Goal: Task Accomplishment & Management: Use online tool/utility

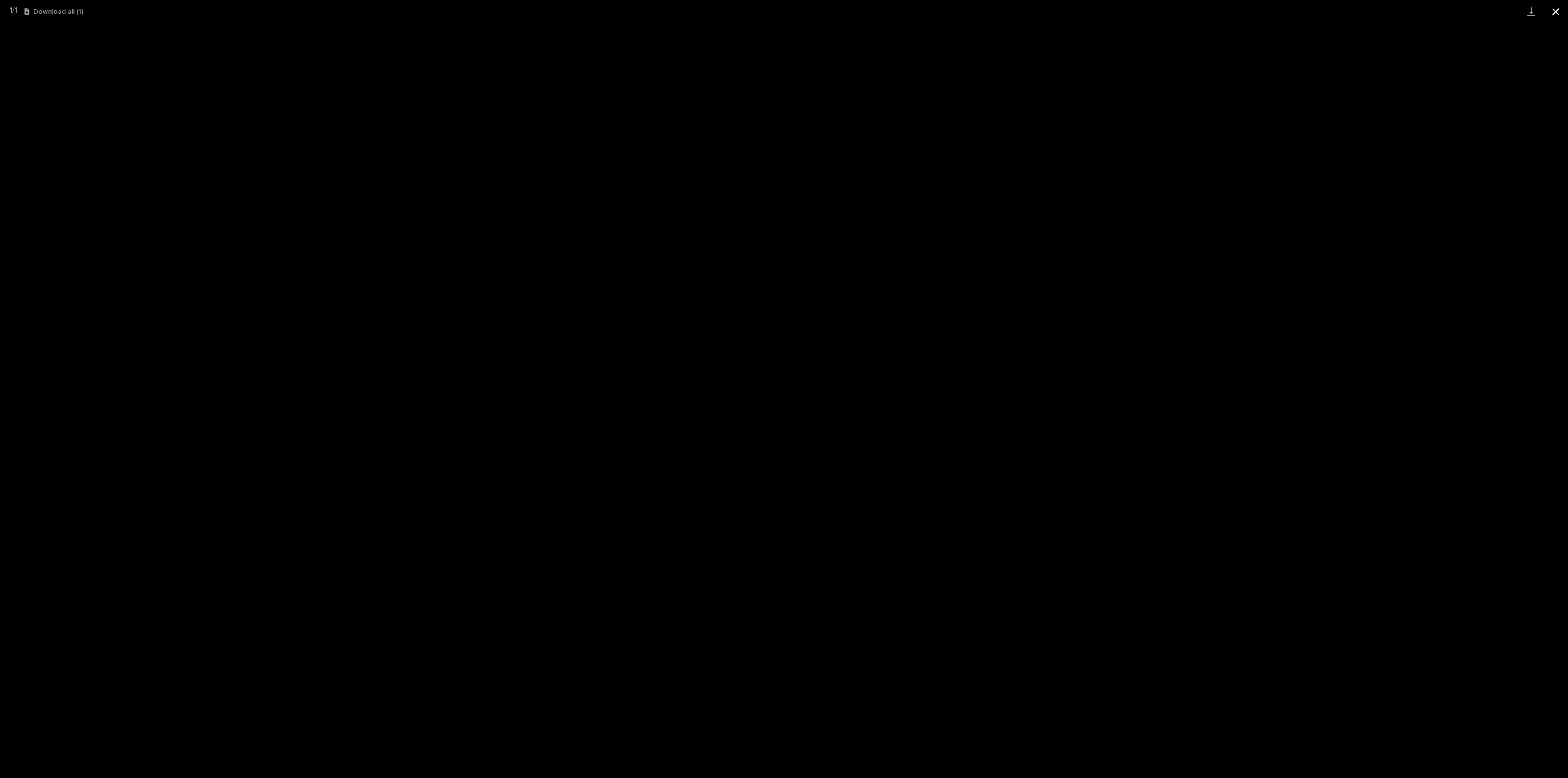
click at [1560, 13] on button "Close gallery" at bounding box center [1555, 11] width 24 height 23
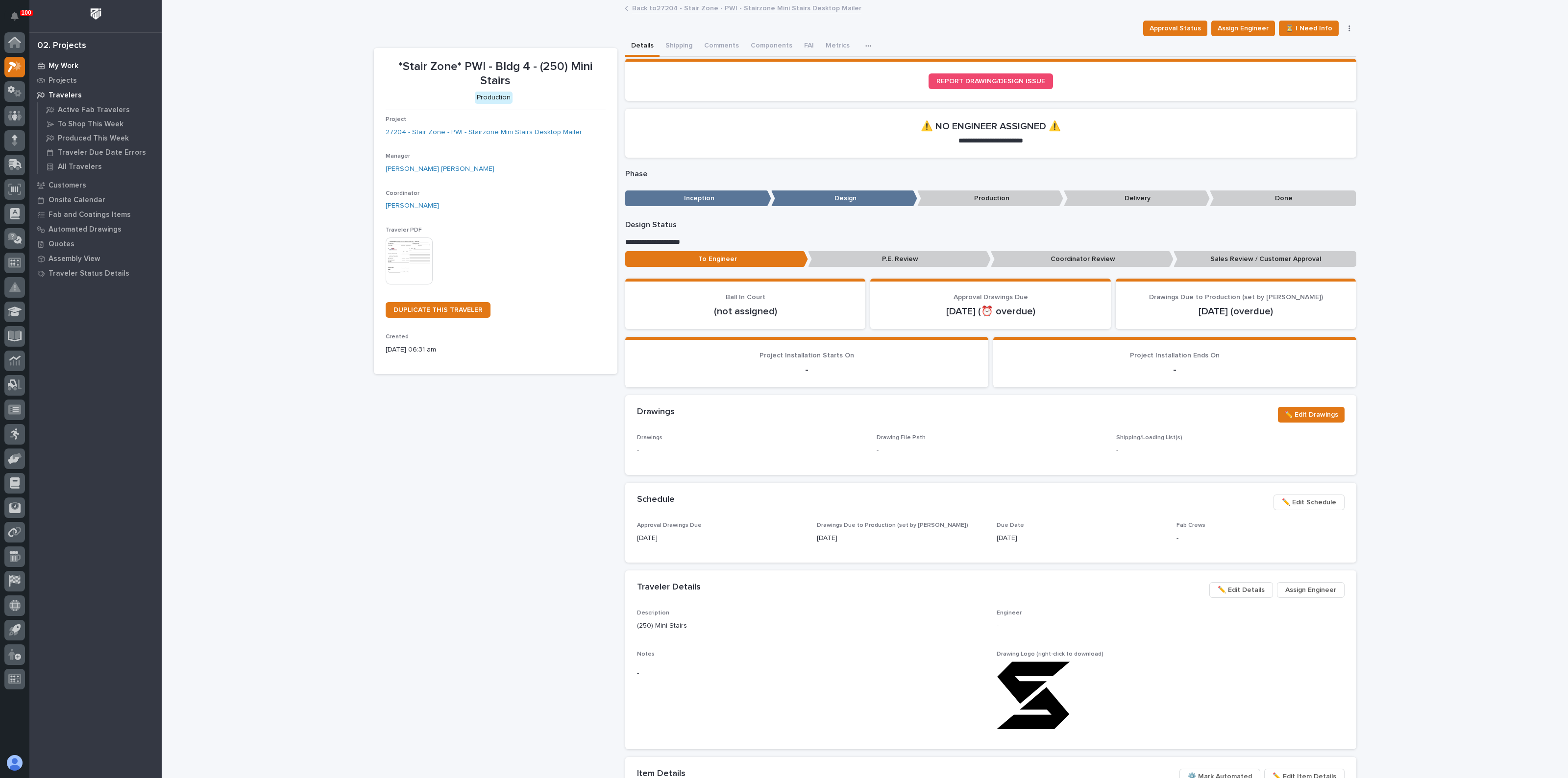
click at [70, 61] on div "My Work" at bounding box center [95, 66] width 127 height 14
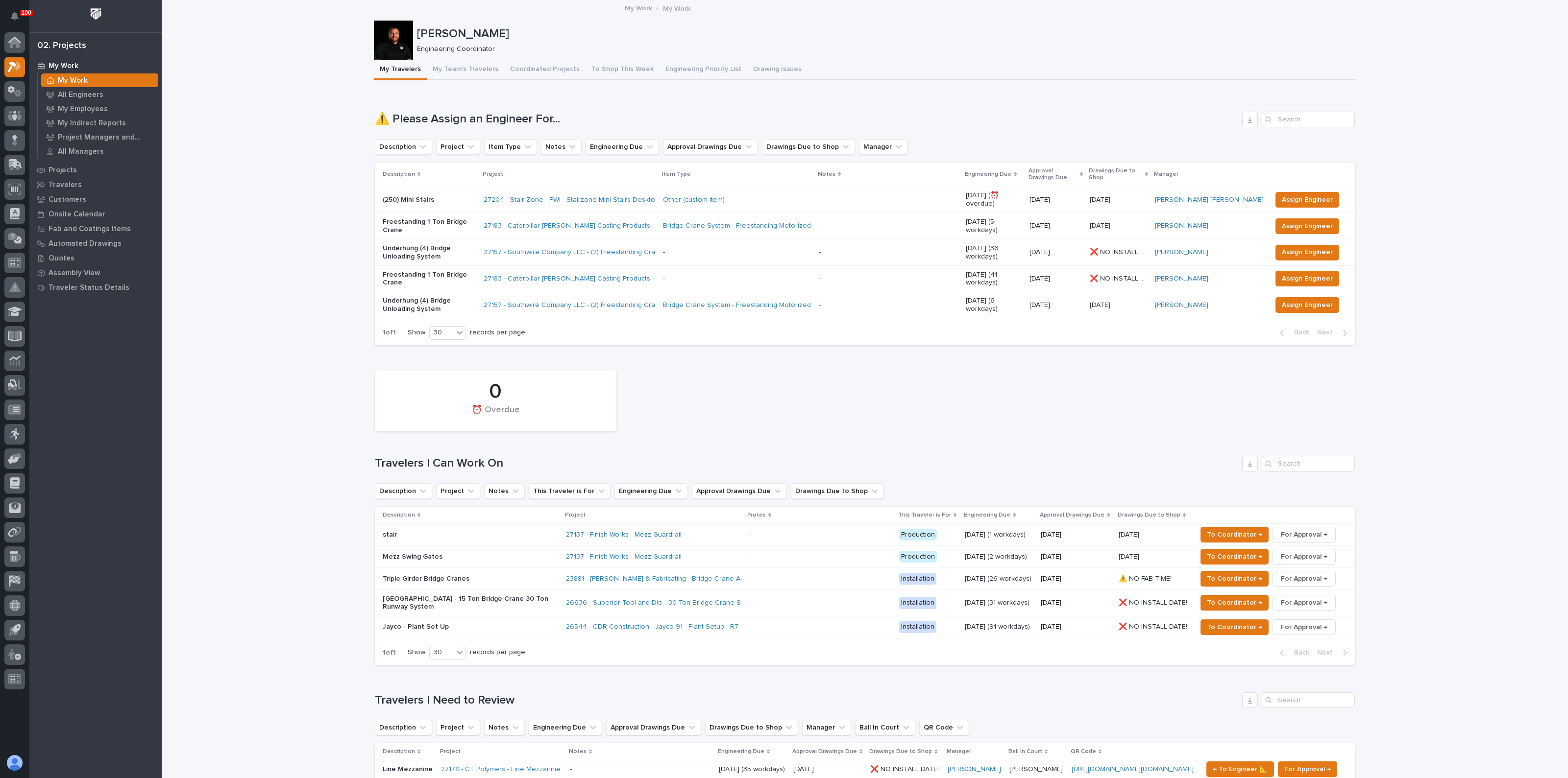
click at [471, 218] on p "Freestanding 1 Ton Bridge Crane" at bounding box center [429, 227] width 93 height 17
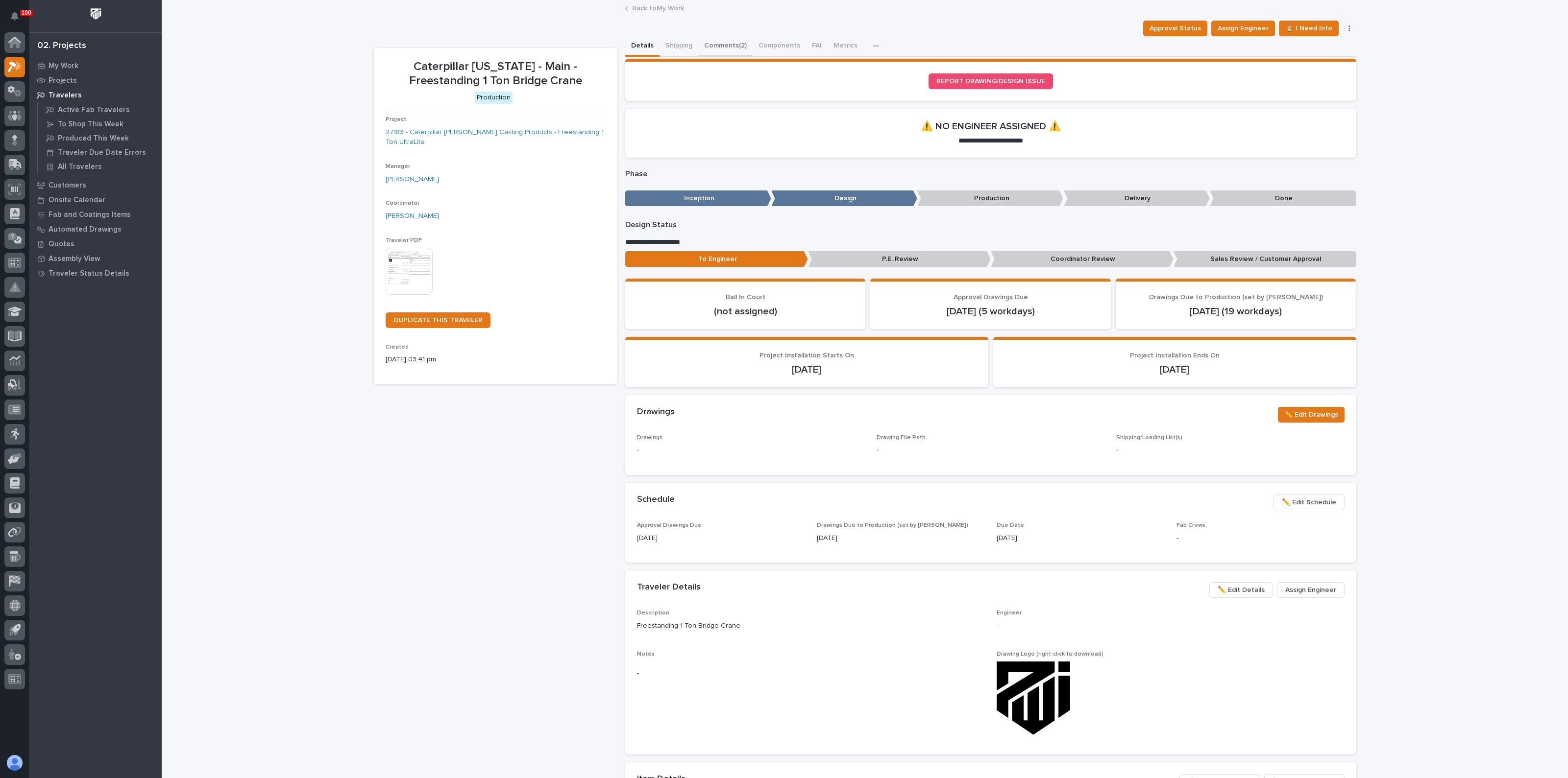
click at [714, 41] on button "Comments (2)" at bounding box center [725, 46] width 55 height 20
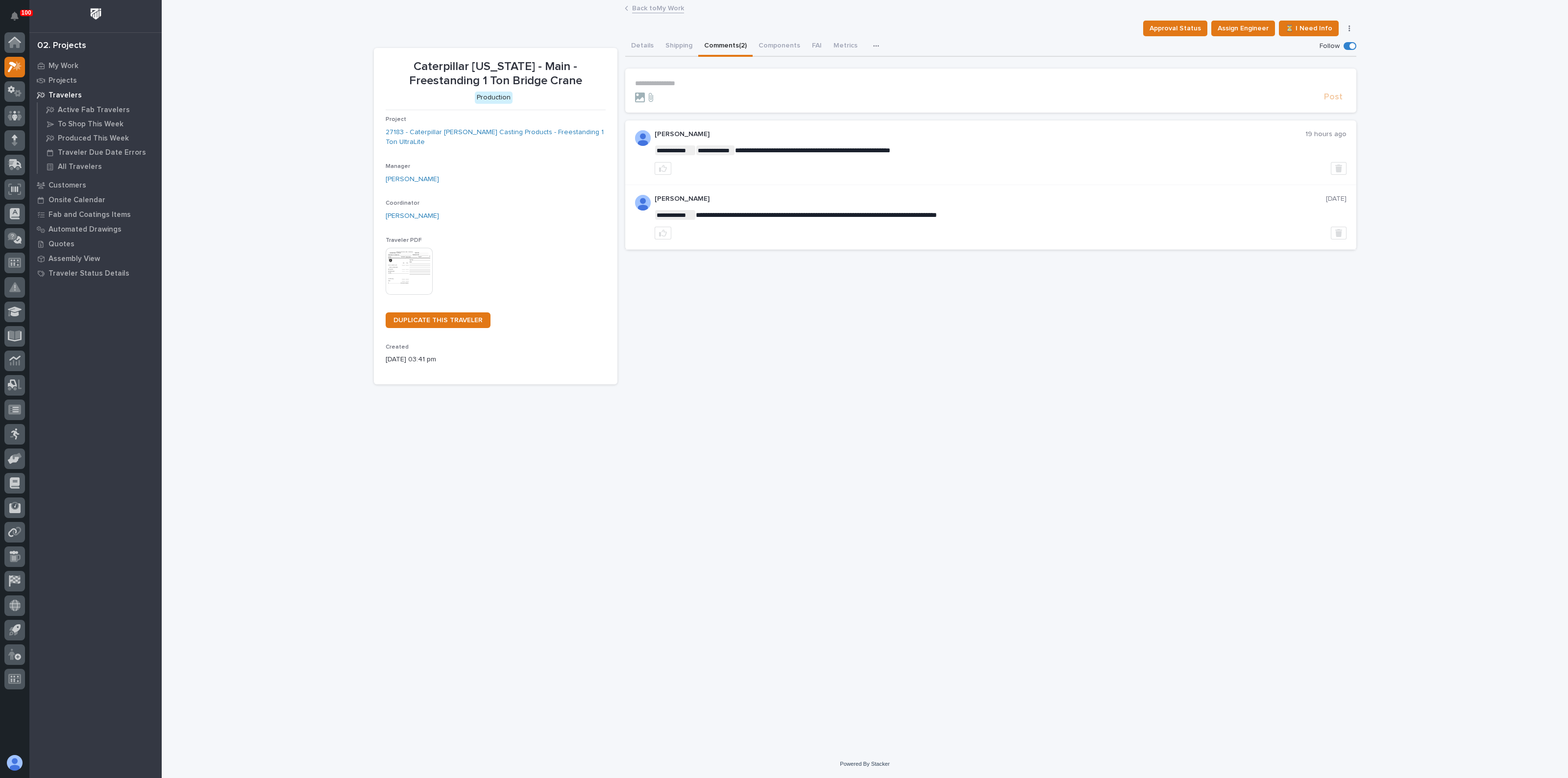
click at [662, 84] on p "**********" at bounding box center [991, 83] width 712 height 8
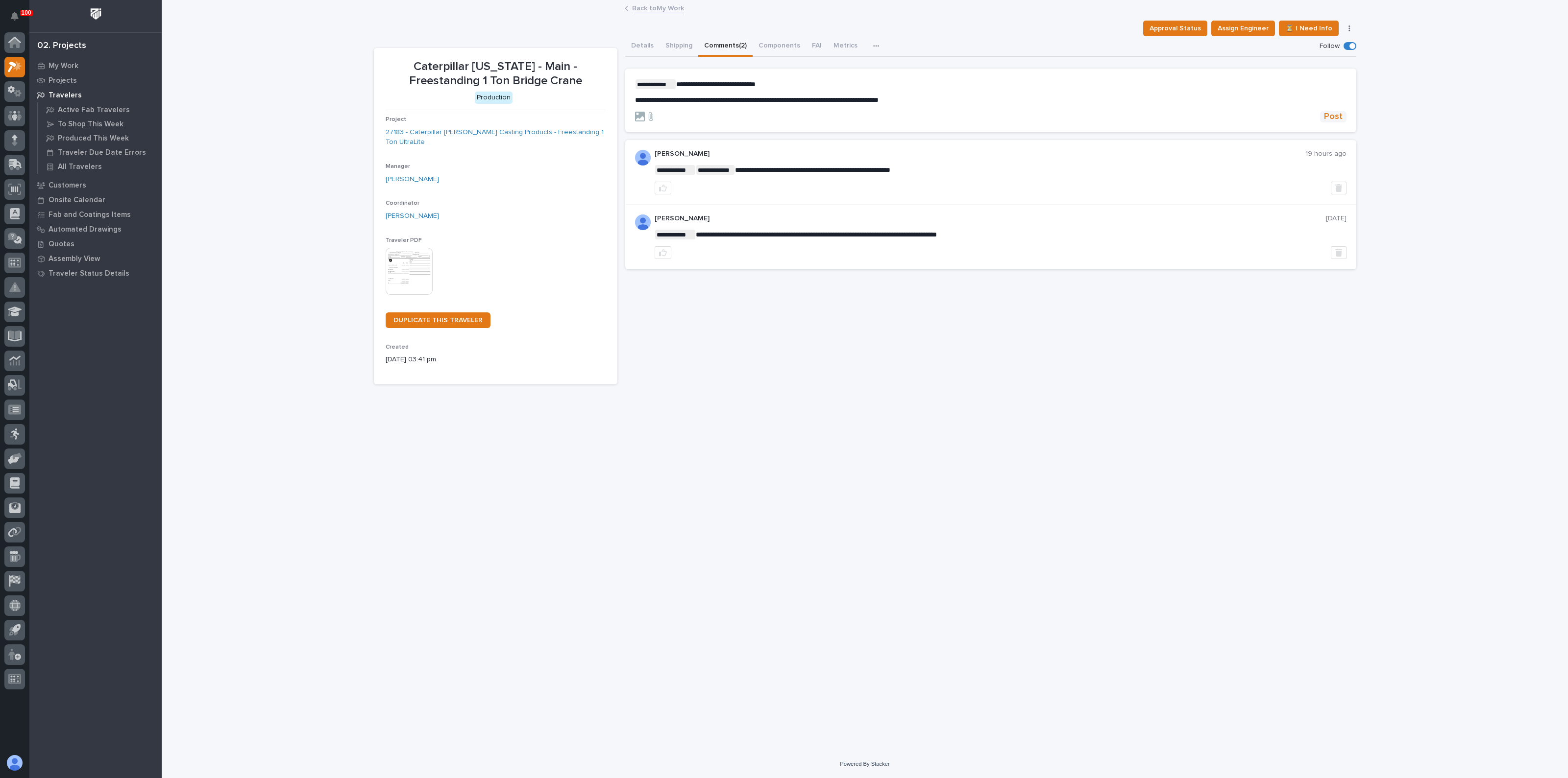
click at [1329, 113] on span "Post" at bounding box center [1333, 117] width 19 height 11
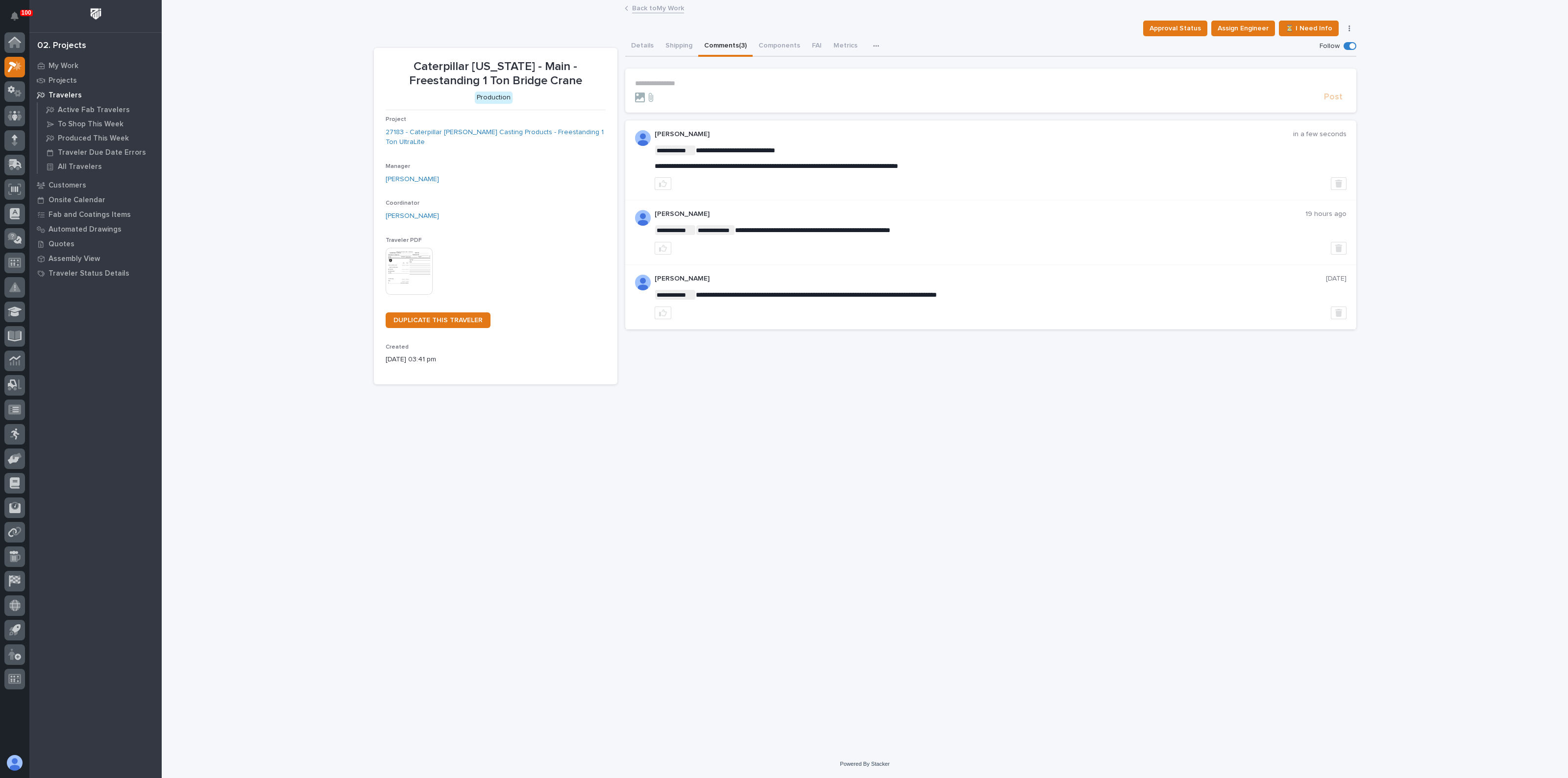
click at [690, 422] on div "**********" at bounding box center [865, 363] width 992 height 725
click at [64, 64] on p "My Work" at bounding box center [63, 66] width 30 height 9
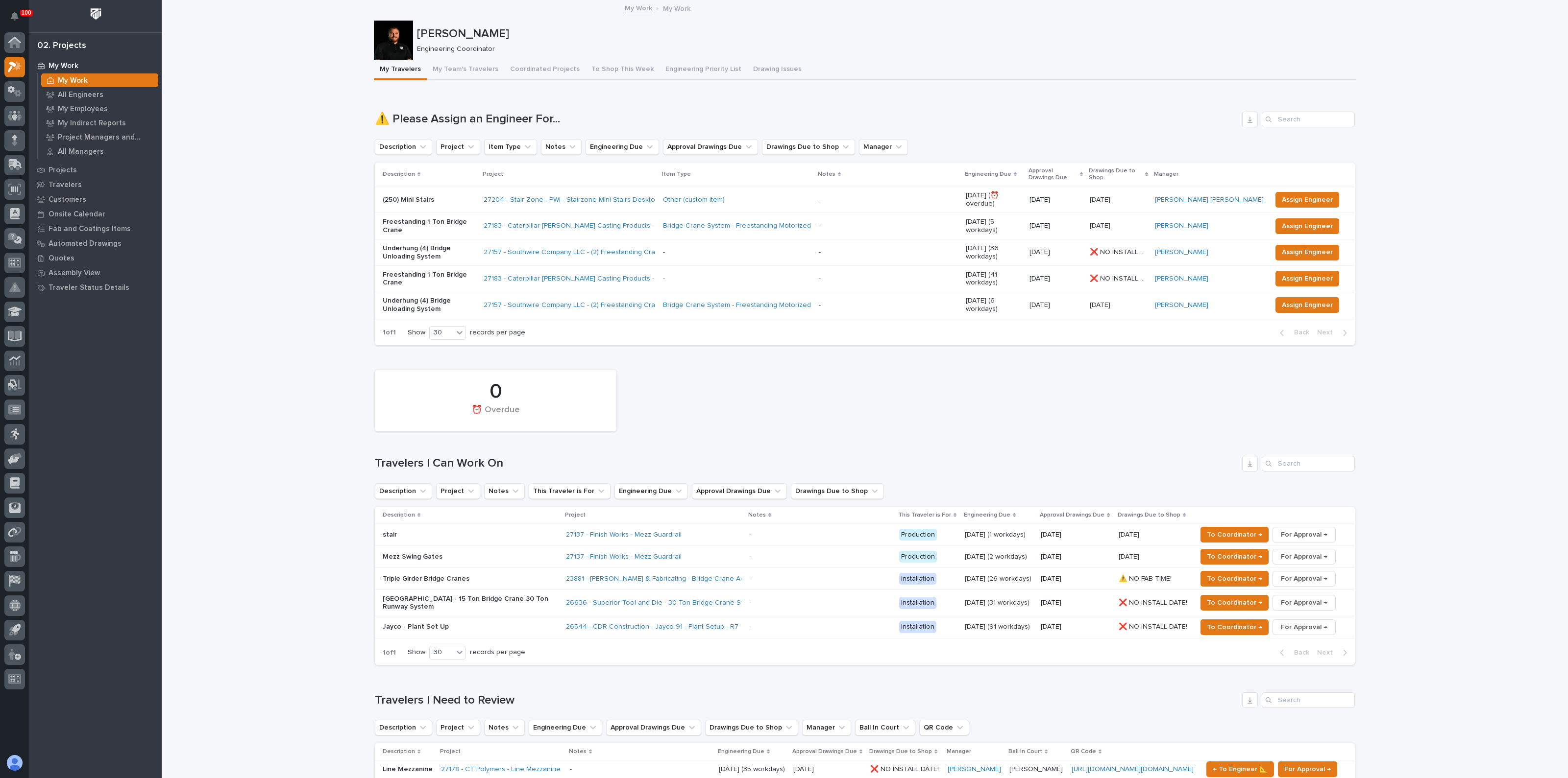
click at [441, 218] on p "Freestanding 1 Ton Bridge Crane" at bounding box center [429, 227] width 93 height 17
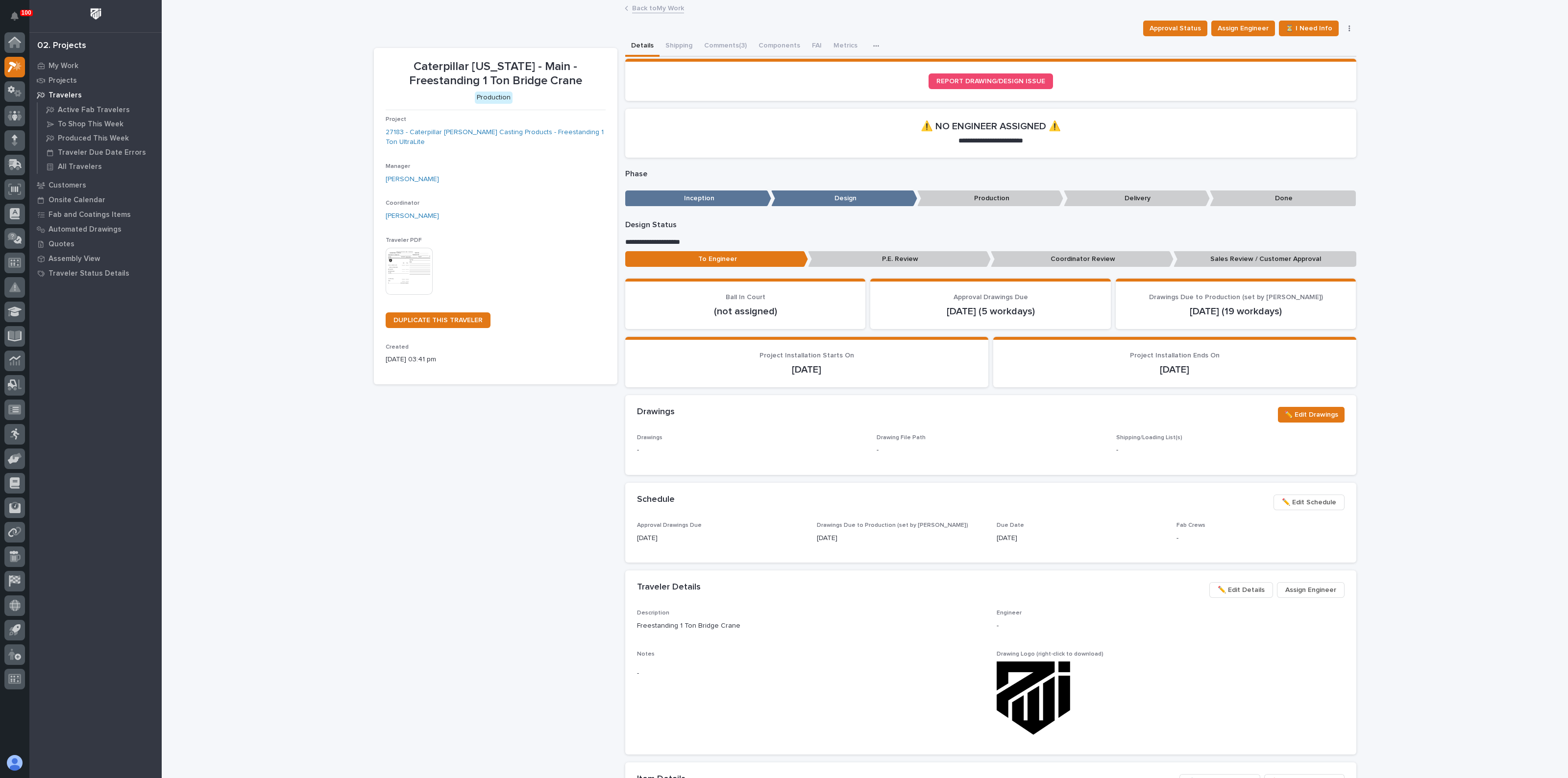
click at [1237, 252] on p "Sales Review / Customer Approval" at bounding box center [1264, 259] width 183 height 16
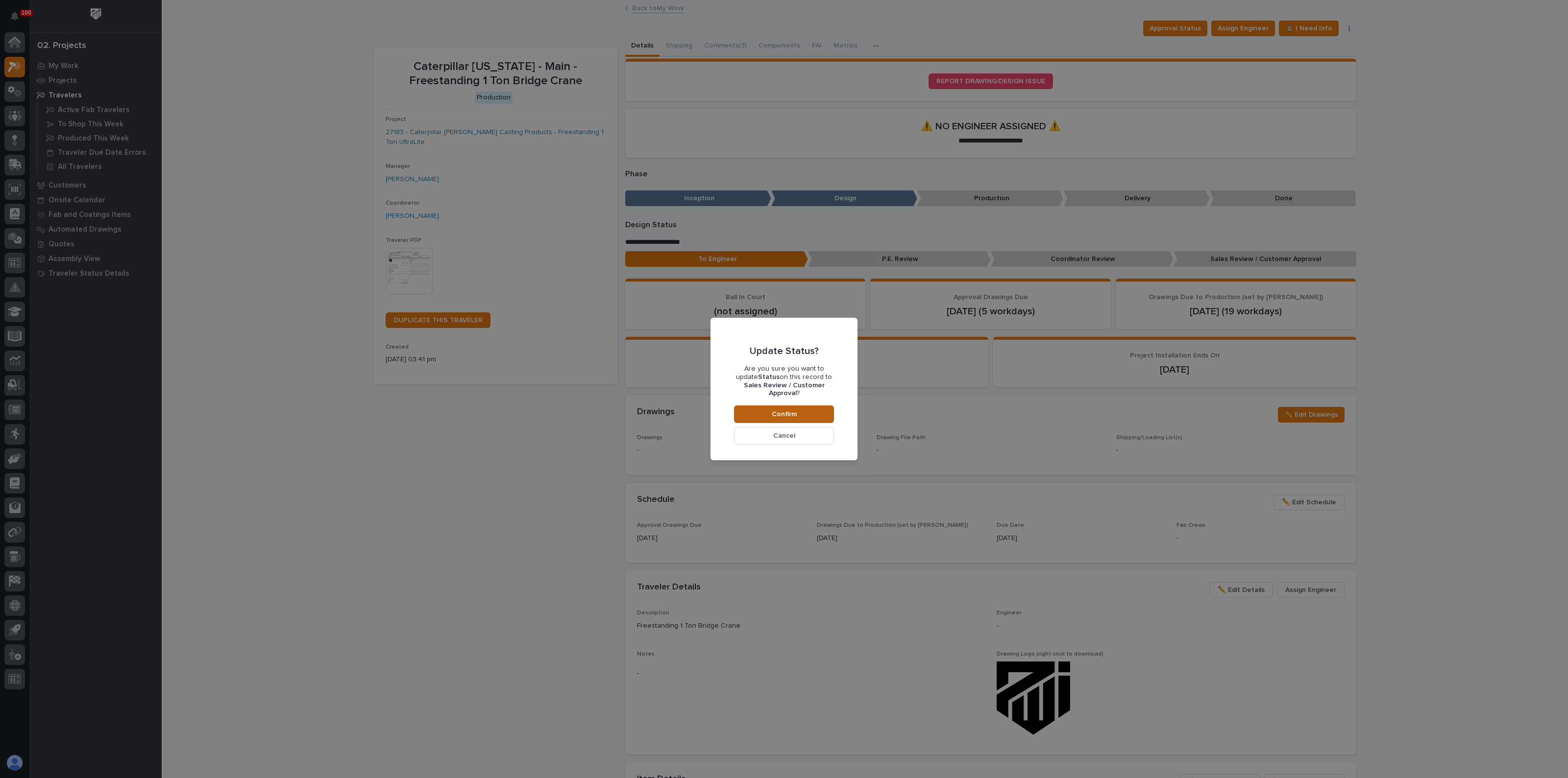
click at [781, 410] on span "Confirm" at bounding box center [784, 414] width 25 height 9
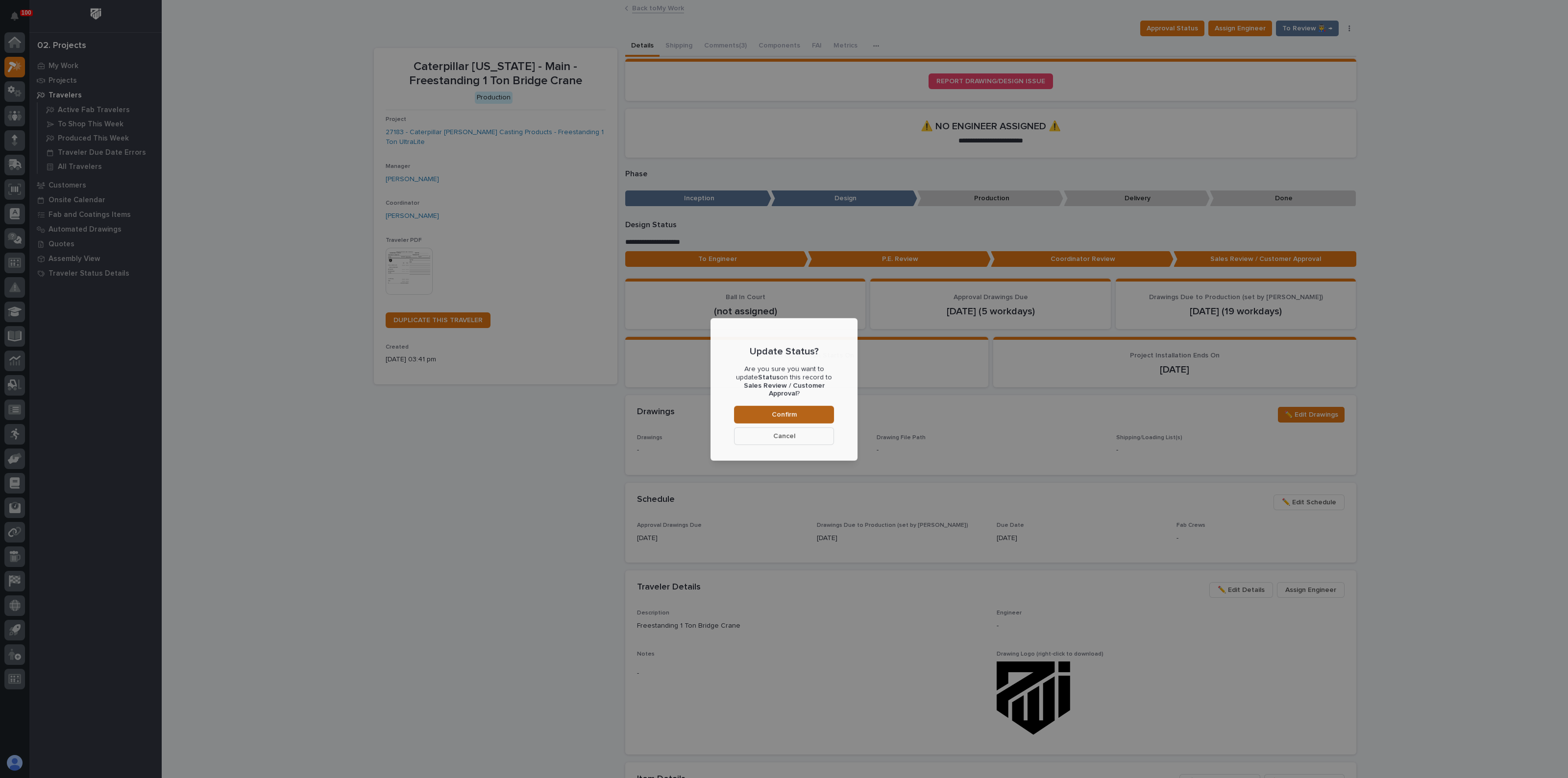
scroll to position [58, 0]
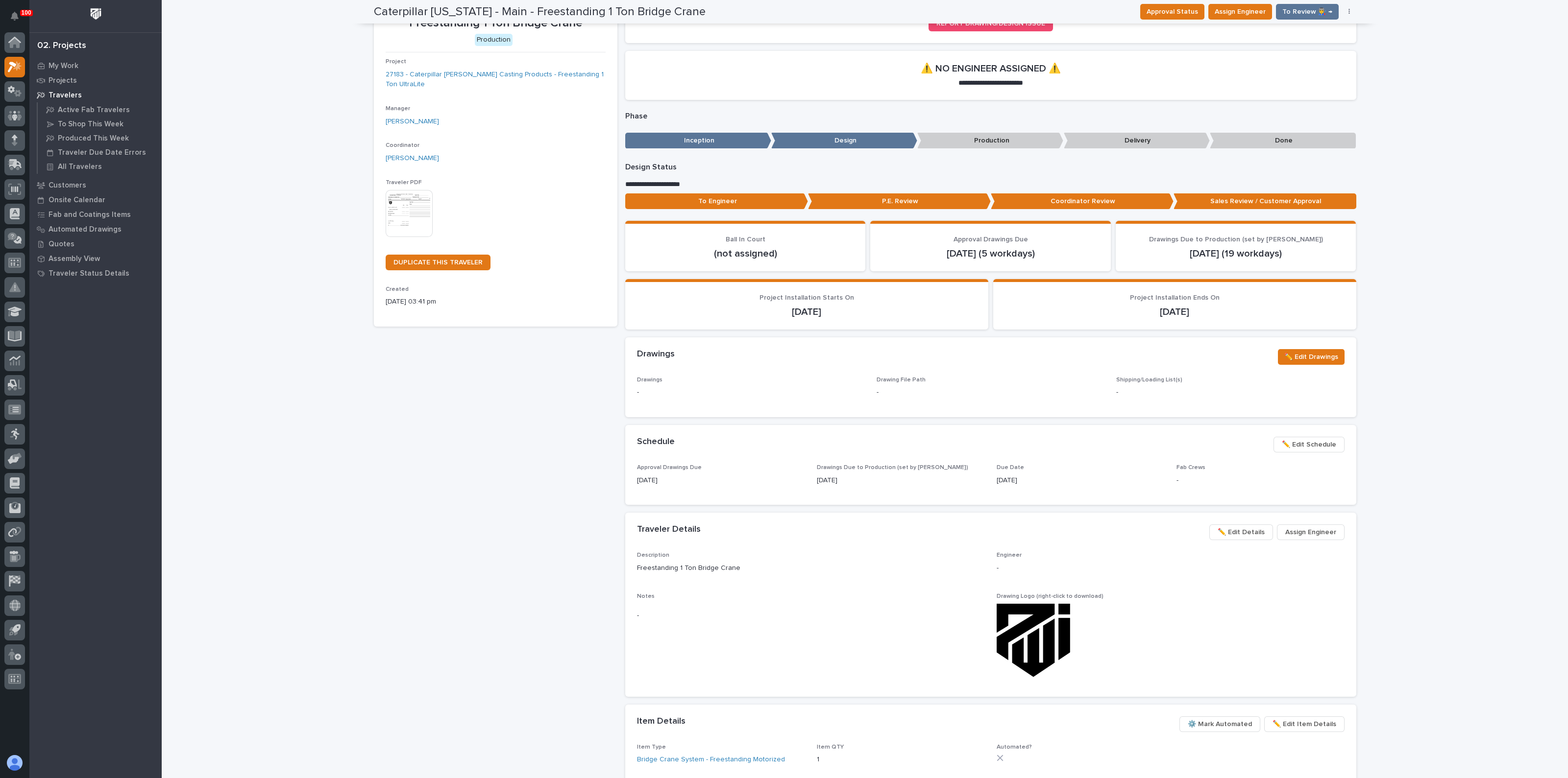
click at [512, 458] on div "Caterpillar [US_STATE] - Main - Freestanding 1 Ton Bridge Crane Production Proj…" at bounding box center [495, 490] width 243 height 1001
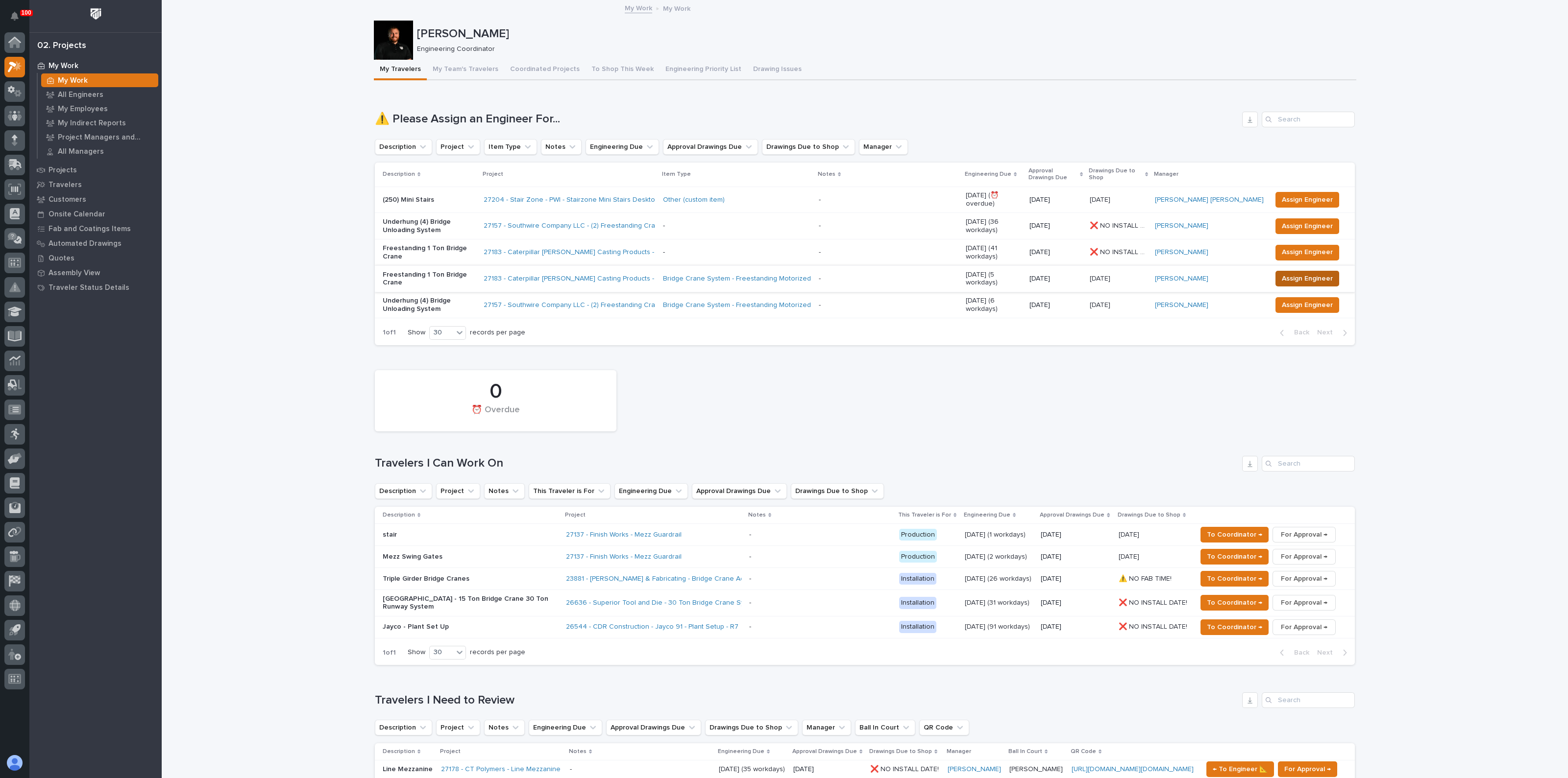
click at [1293, 273] on span "Assign Engineer" at bounding box center [1307, 279] width 51 height 12
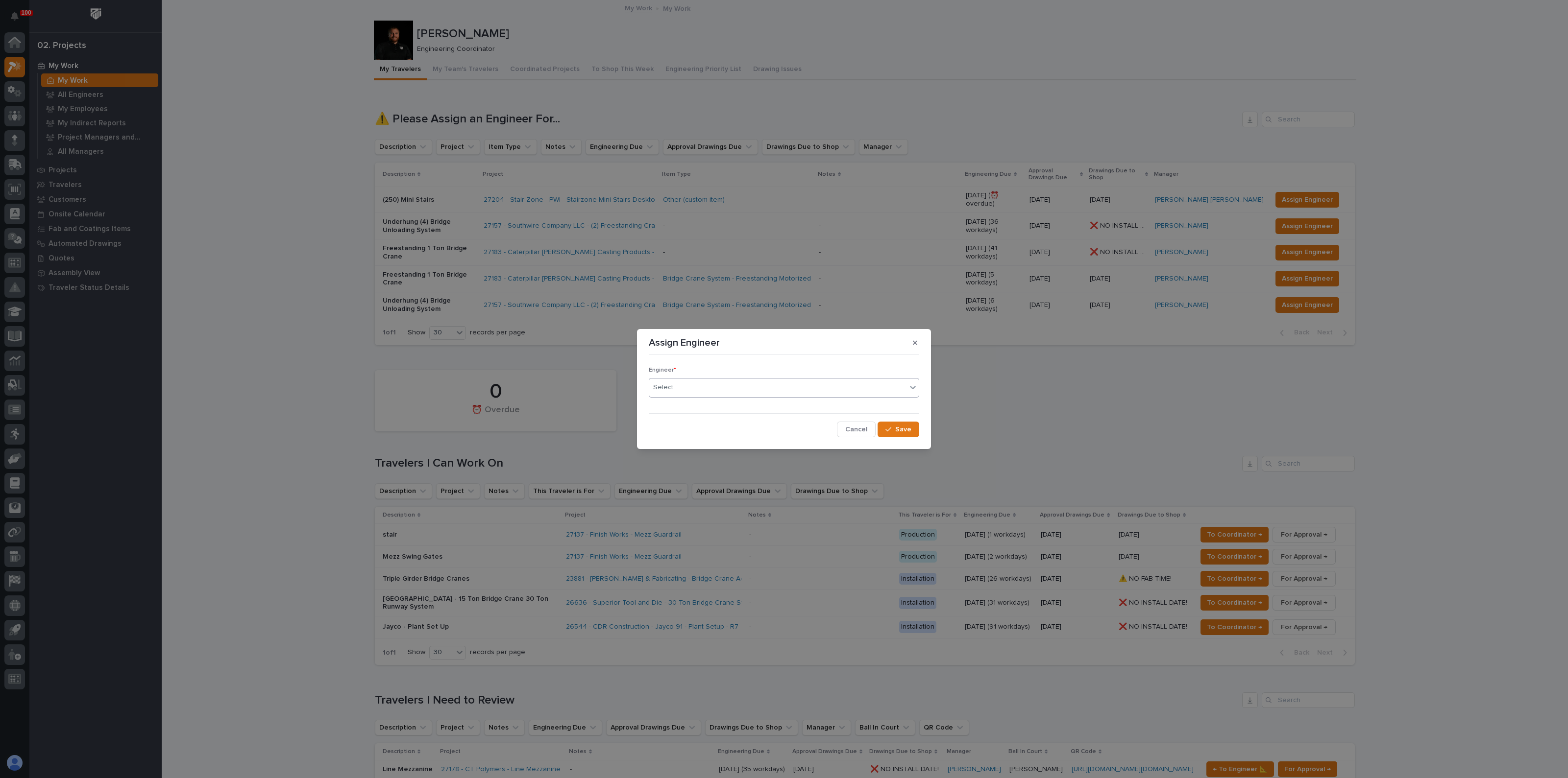
click at [703, 394] on div "Select..." at bounding box center [778, 387] width 257 height 16
type input "****"
click at [672, 402] on div "[PERSON_NAME]" at bounding box center [784, 407] width 270 height 17
click at [889, 430] on icon "button" at bounding box center [888, 430] width 6 height 5
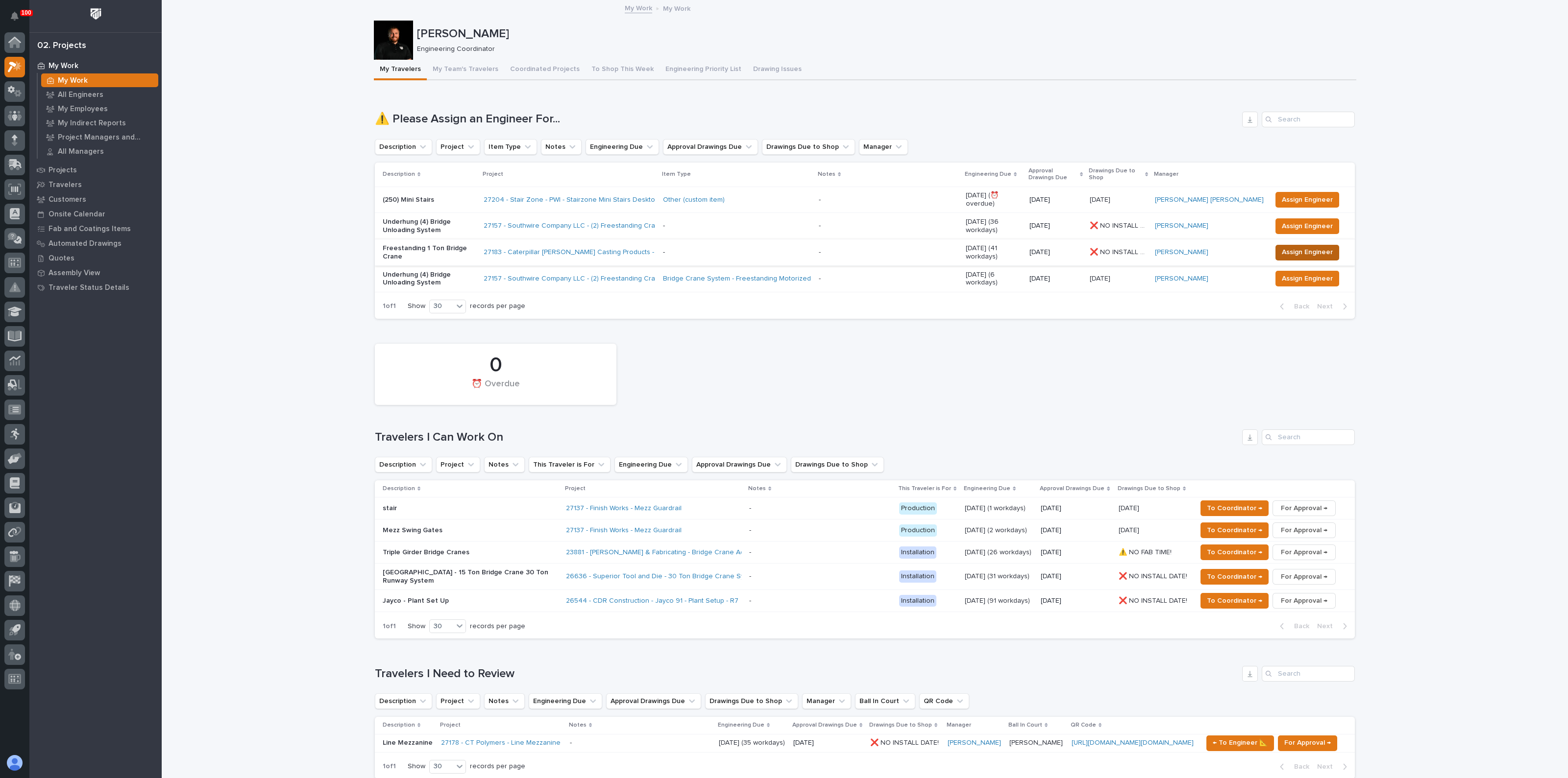
click at [1285, 246] on span "Assign Engineer" at bounding box center [1307, 252] width 51 height 12
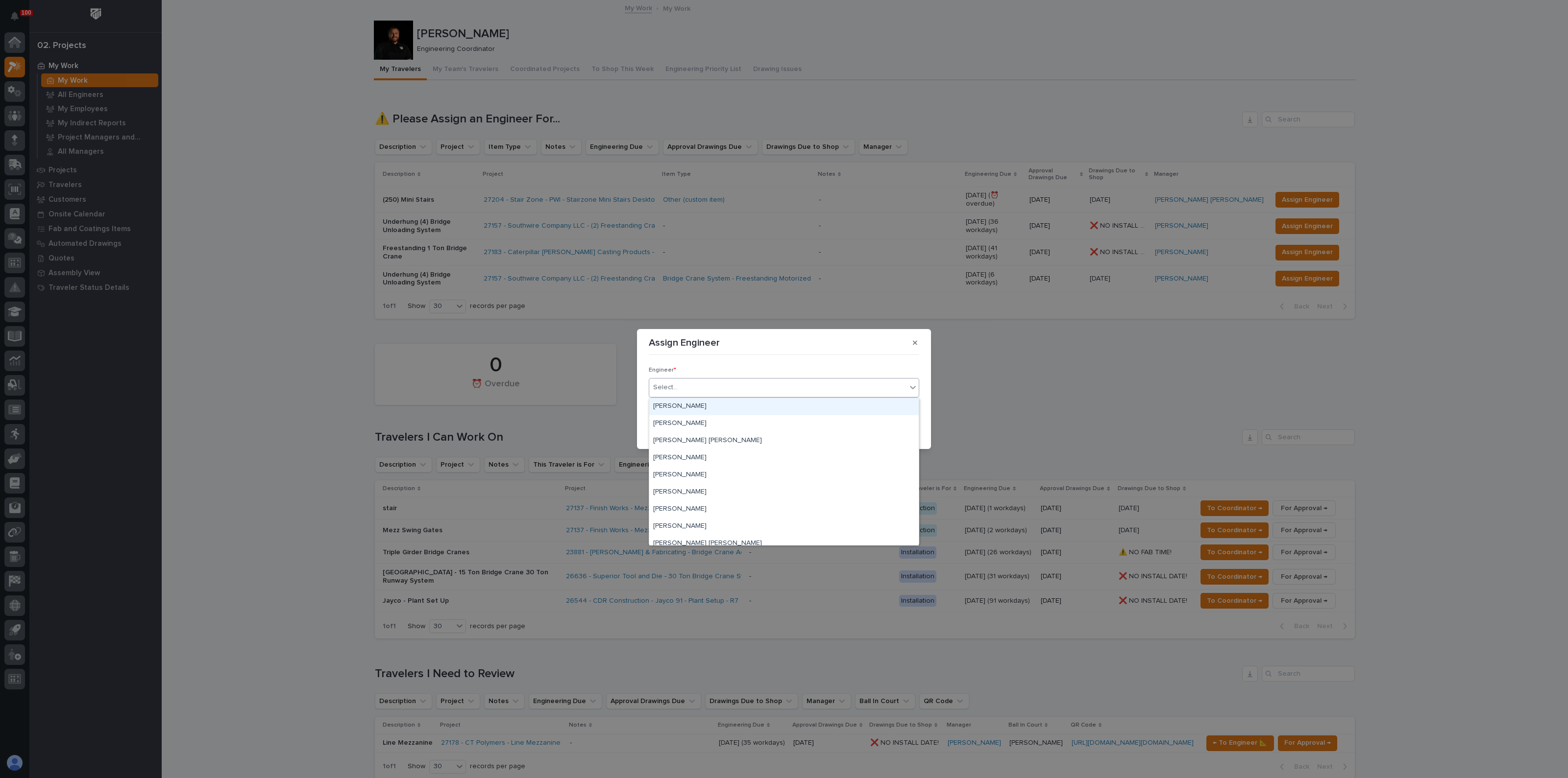
click at [710, 393] on div "Select..." at bounding box center [778, 387] width 257 height 16
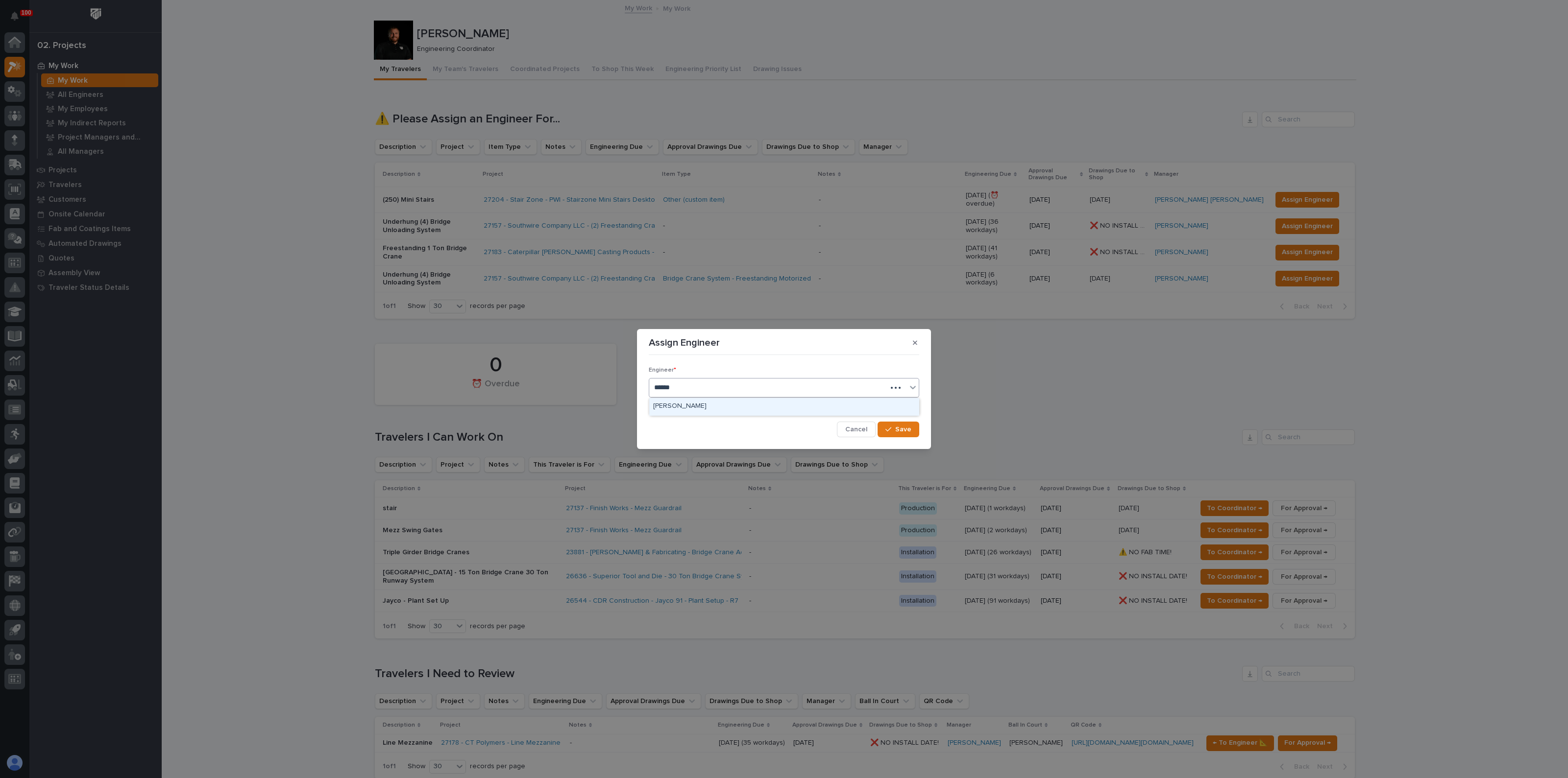
type input "*******"
click at [899, 430] on span "Save" at bounding box center [903, 430] width 16 height 9
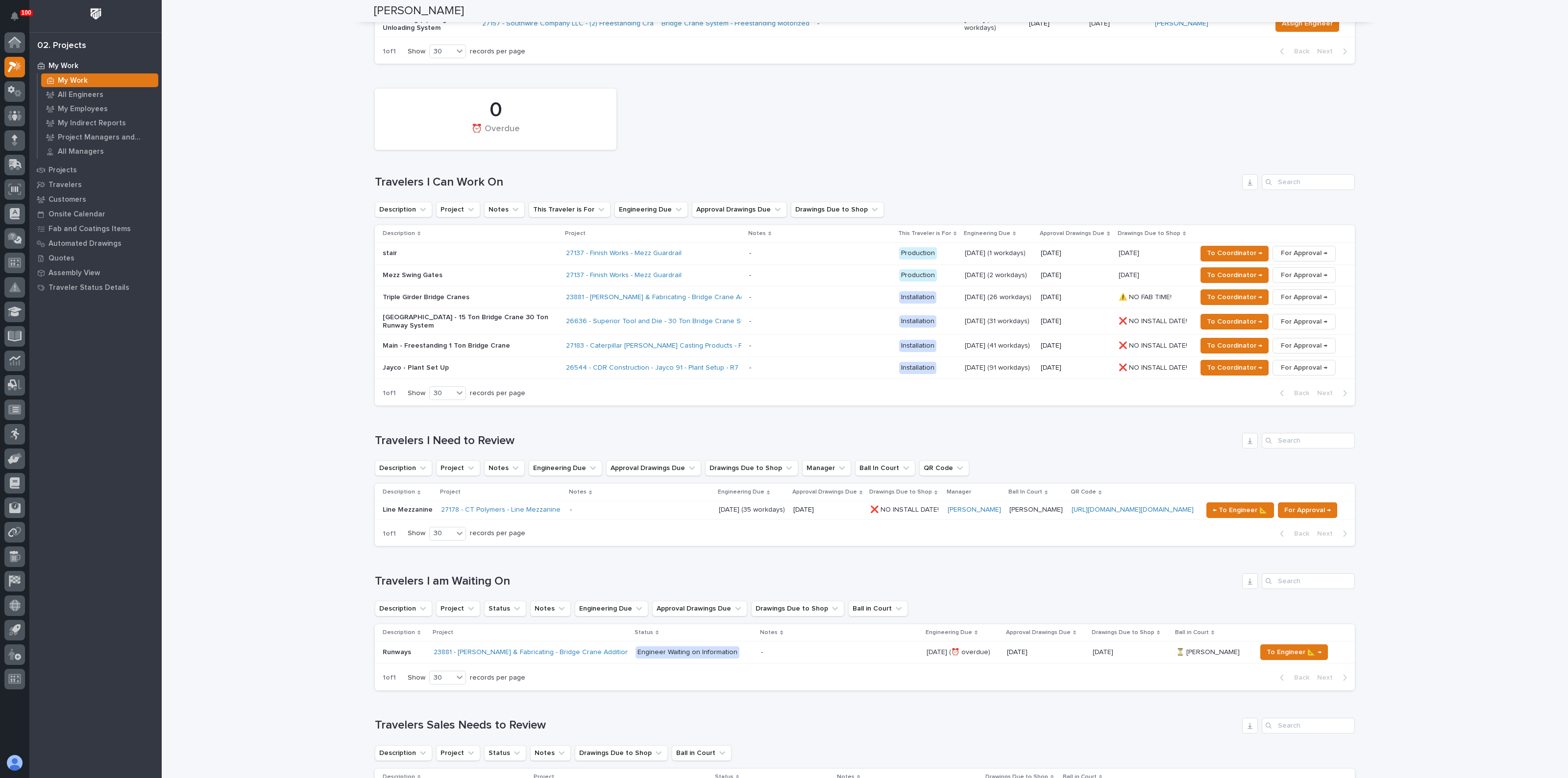
scroll to position [245, 0]
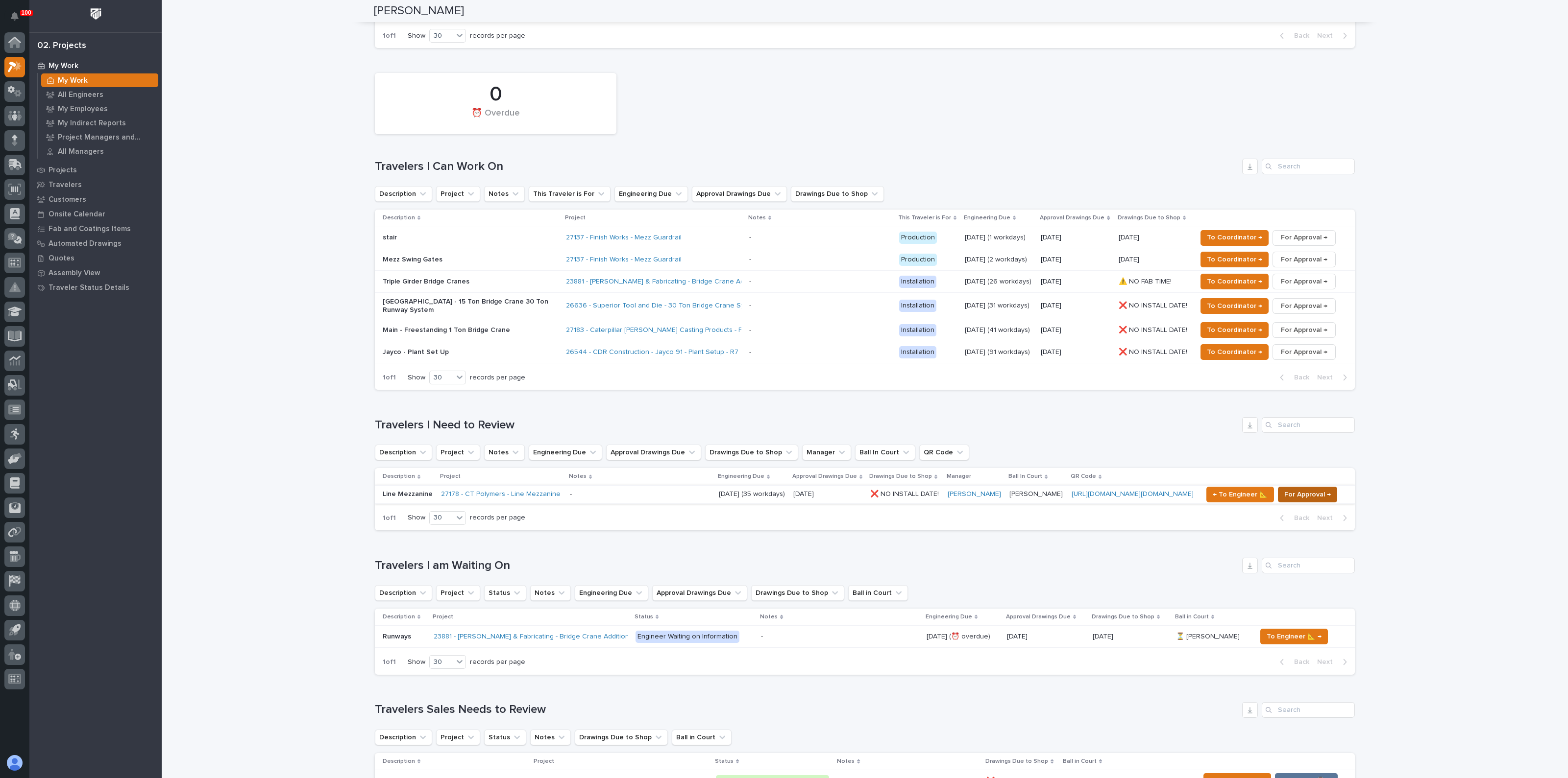
click at [1297, 489] on span "For Approval →" at bounding box center [1307, 495] width 46 height 12
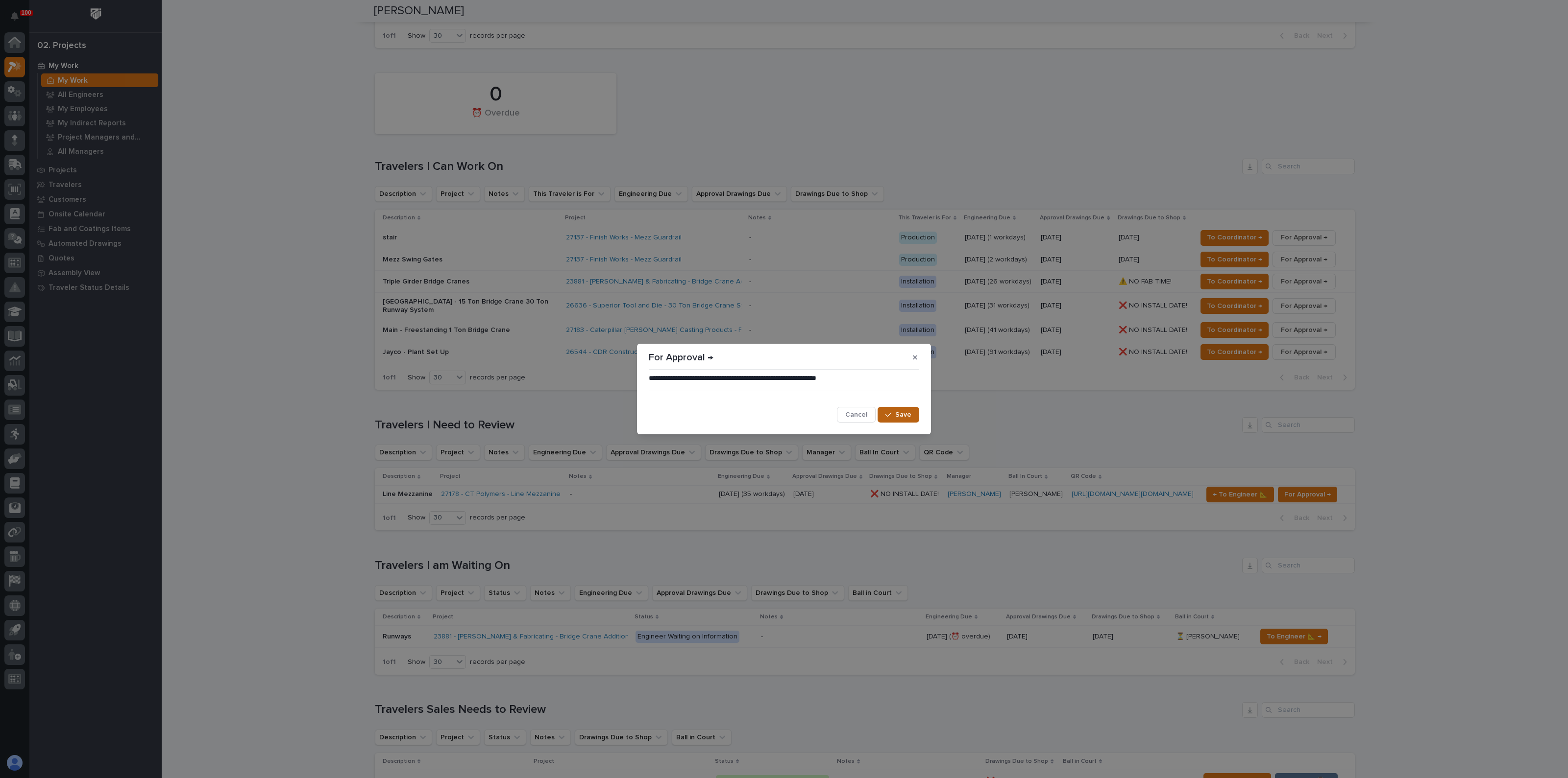
click at [897, 412] on span "Save" at bounding box center [903, 415] width 16 height 9
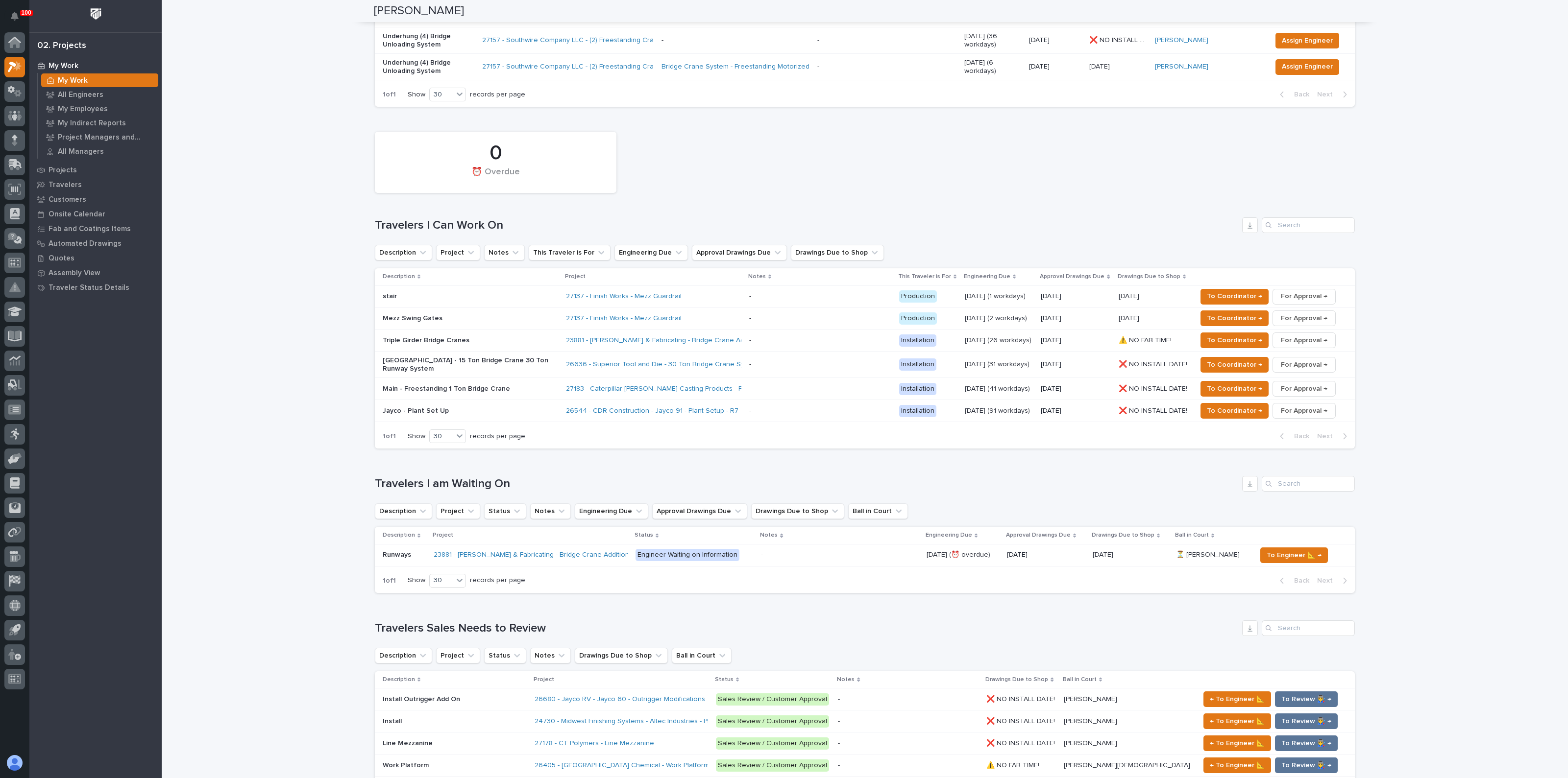
scroll to position [186, 0]
click at [341, 233] on div "Loading... Saving… Loading... Saving… [PERSON_NAME] [PERSON_NAME] Engineering C…" at bounding box center [864, 750] width 1406 height 1870
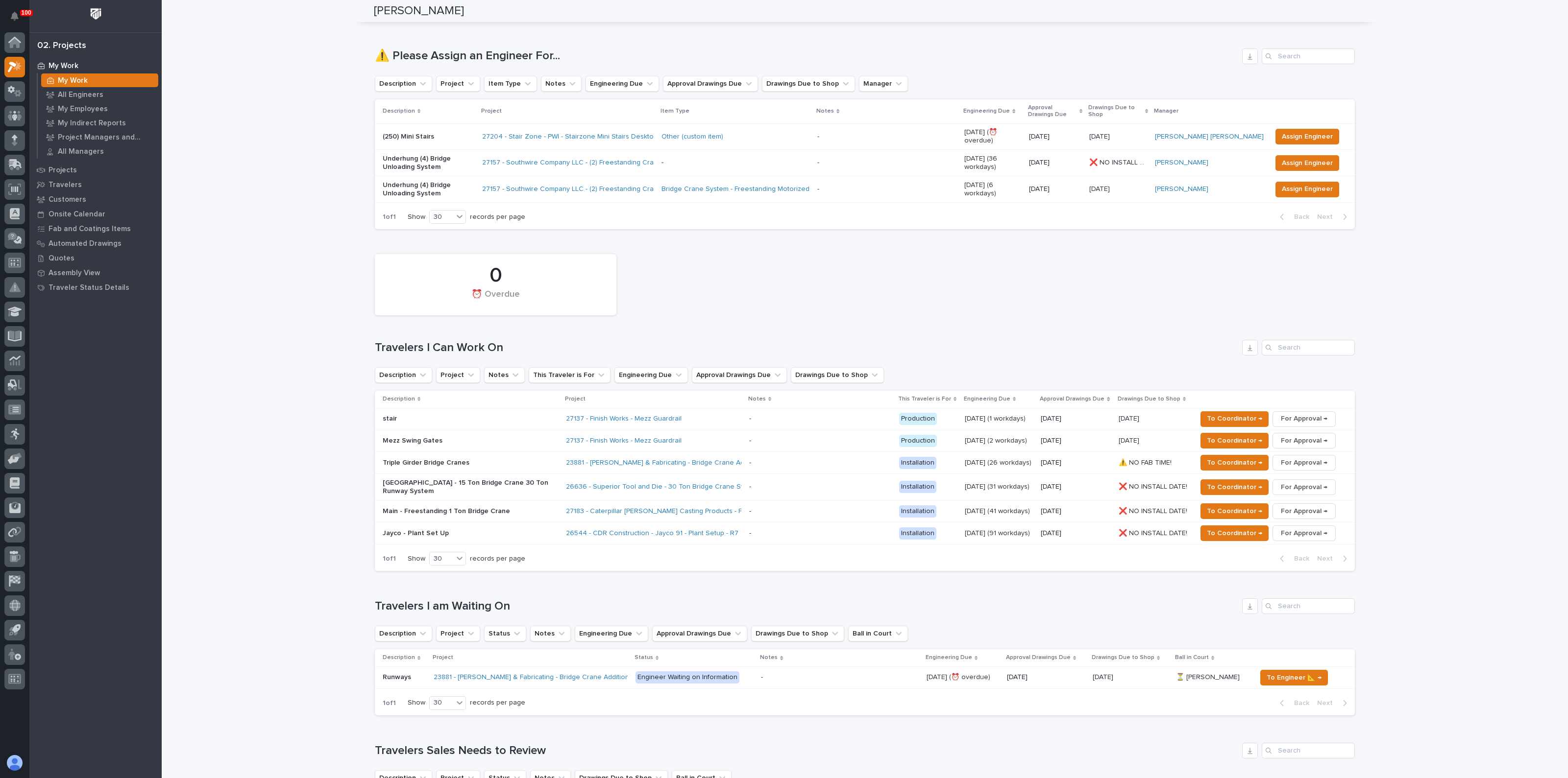
scroll to position [0, 0]
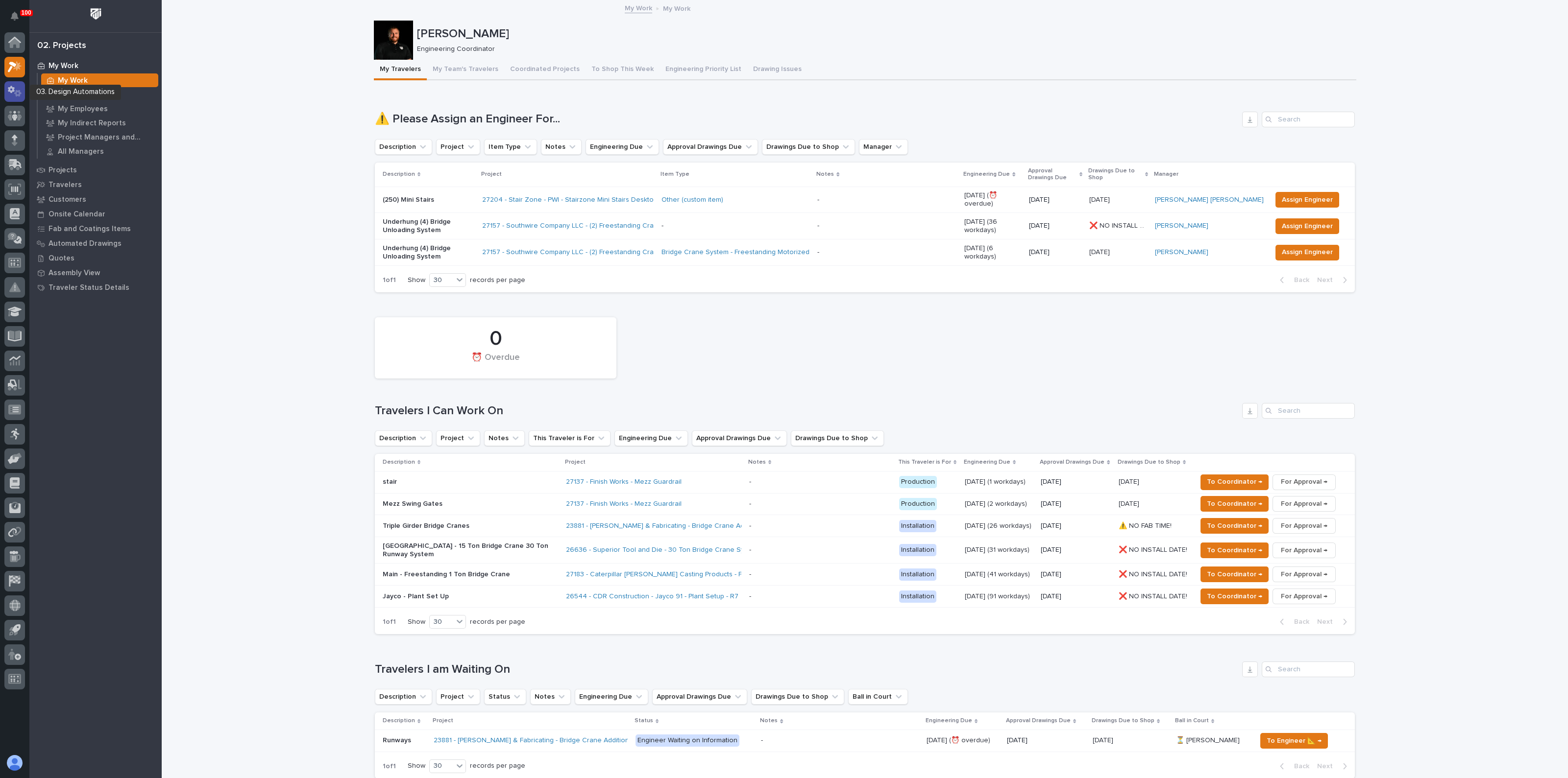
click at [13, 89] on icon at bounding box center [14, 91] width 14 height 11
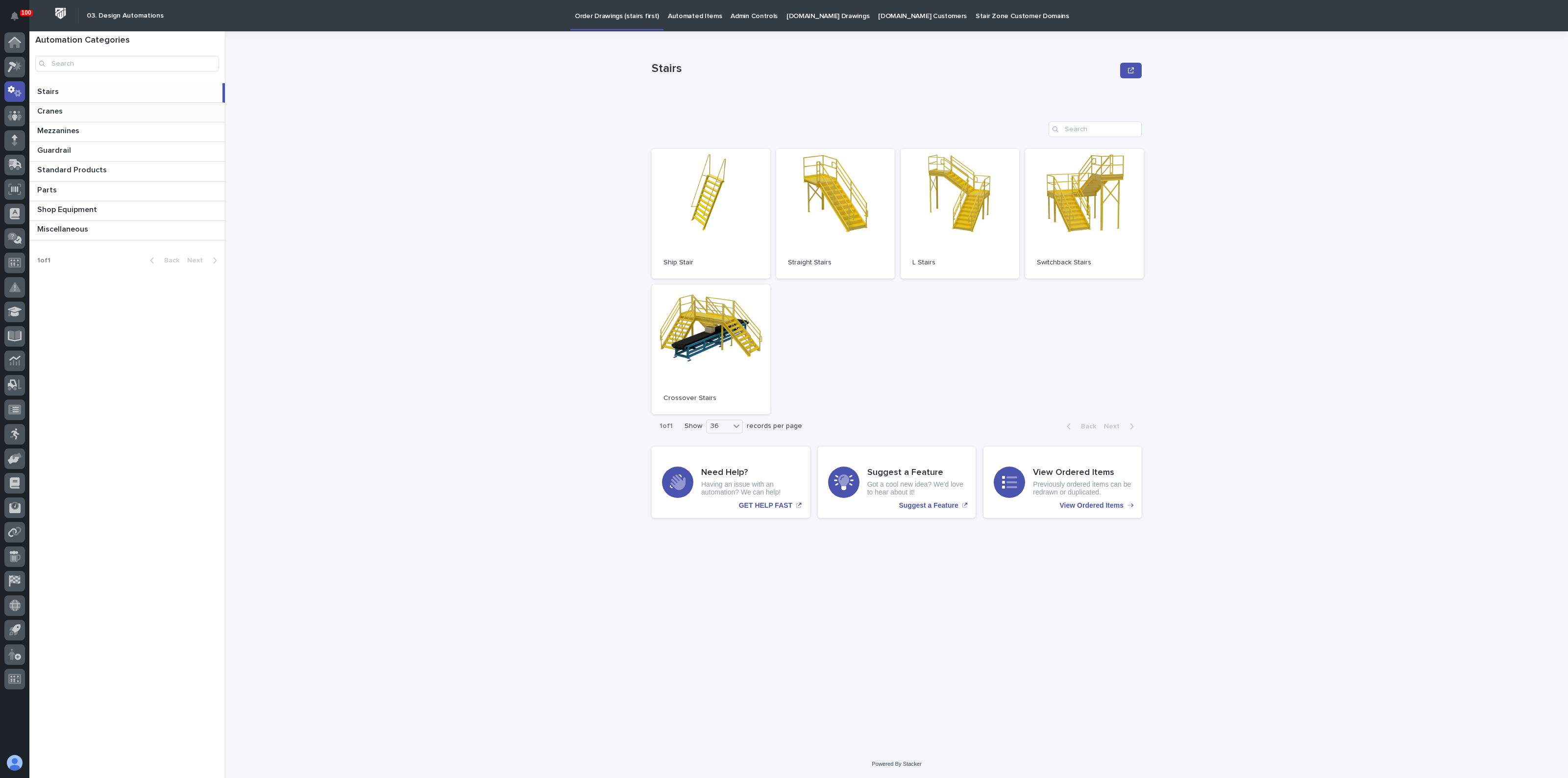
click at [76, 113] on p at bounding box center [129, 111] width 183 height 9
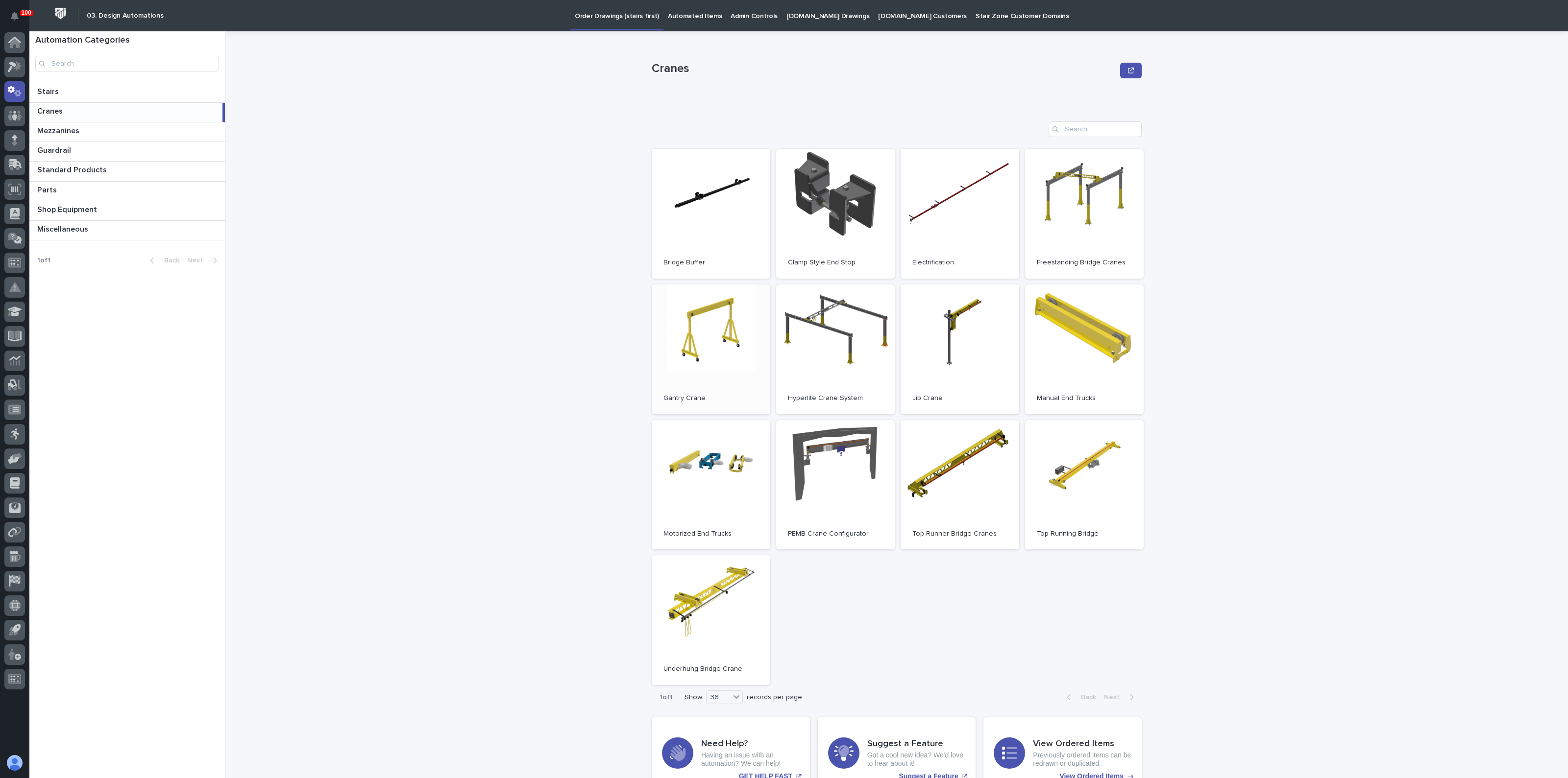
click at [722, 389] on link "Open" at bounding box center [711, 349] width 118 height 130
click at [958, 485] on span "Open" at bounding box center [959, 484] width 17 height 7
click at [52, 156] on div "Guardrail Guardrail" at bounding box center [127, 151] width 196 height 19
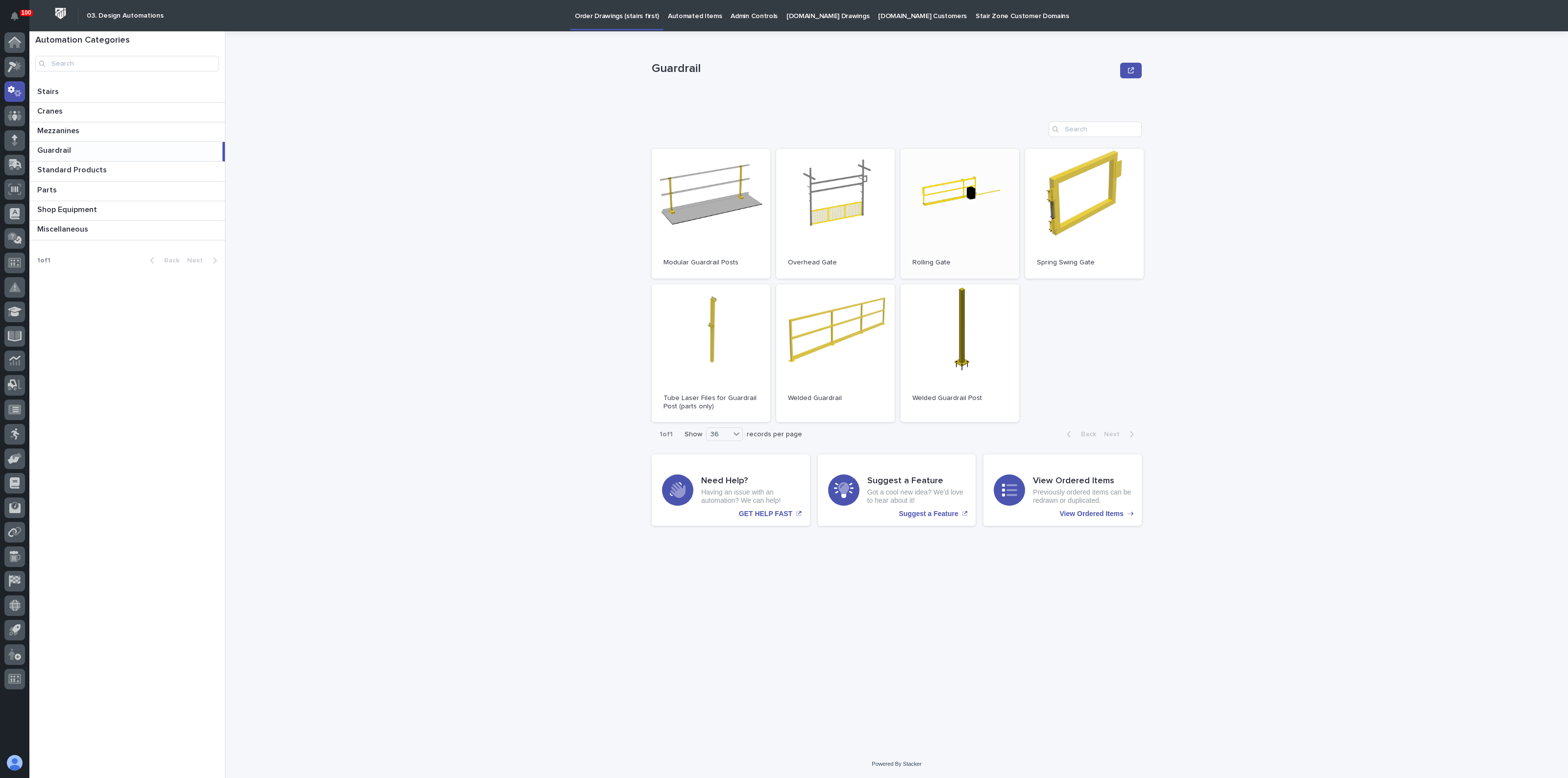
click at [953, 232] on link "Open" at bounding box center [959, 214] width 118 height 130
click at [53, 114] on p "Cranes" at bounding box center [51, 110] width 27 height 11
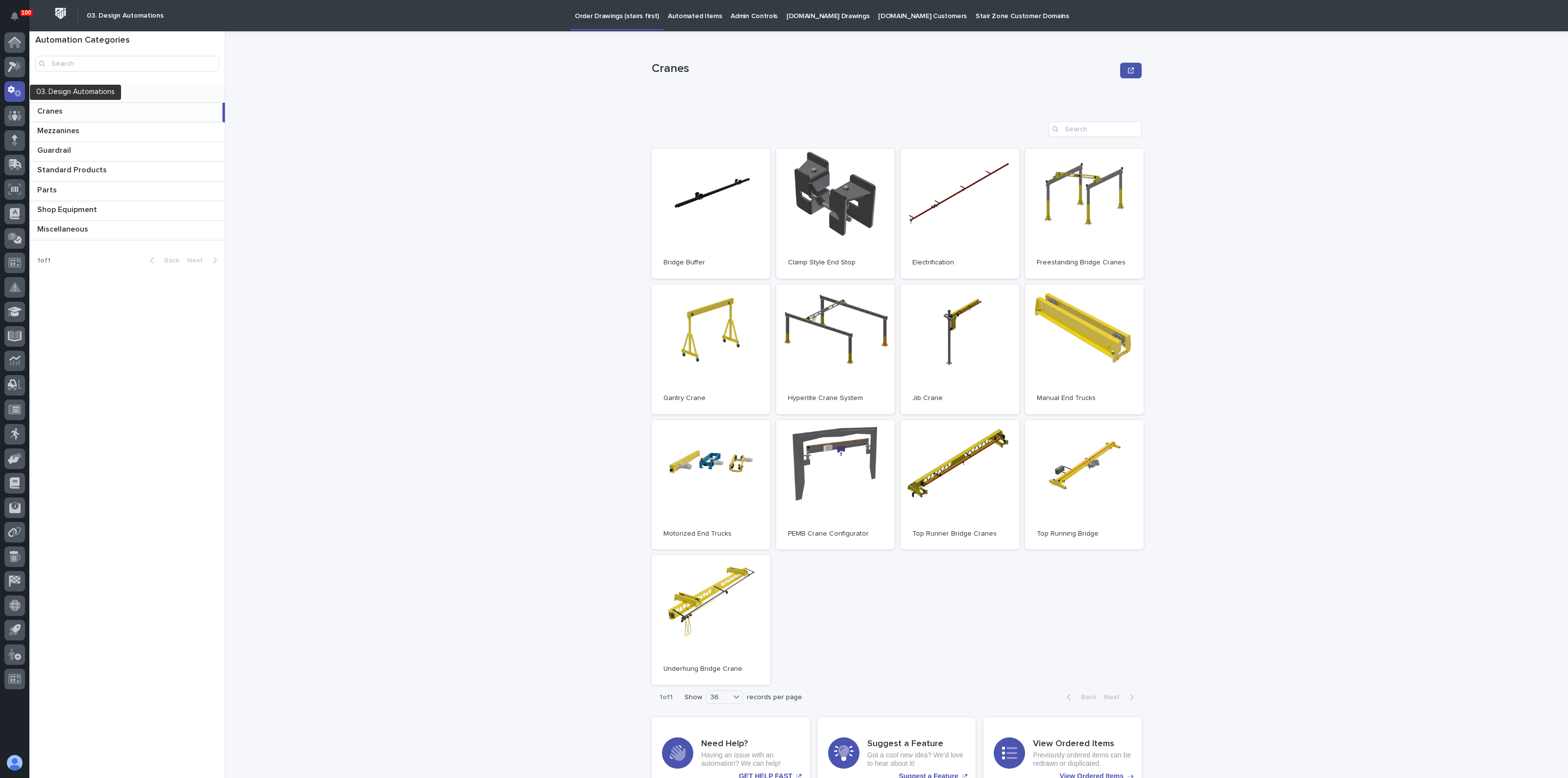
click at [58, 87] on p "Stairs" at bounding box center [49, 90] width 23 height 11
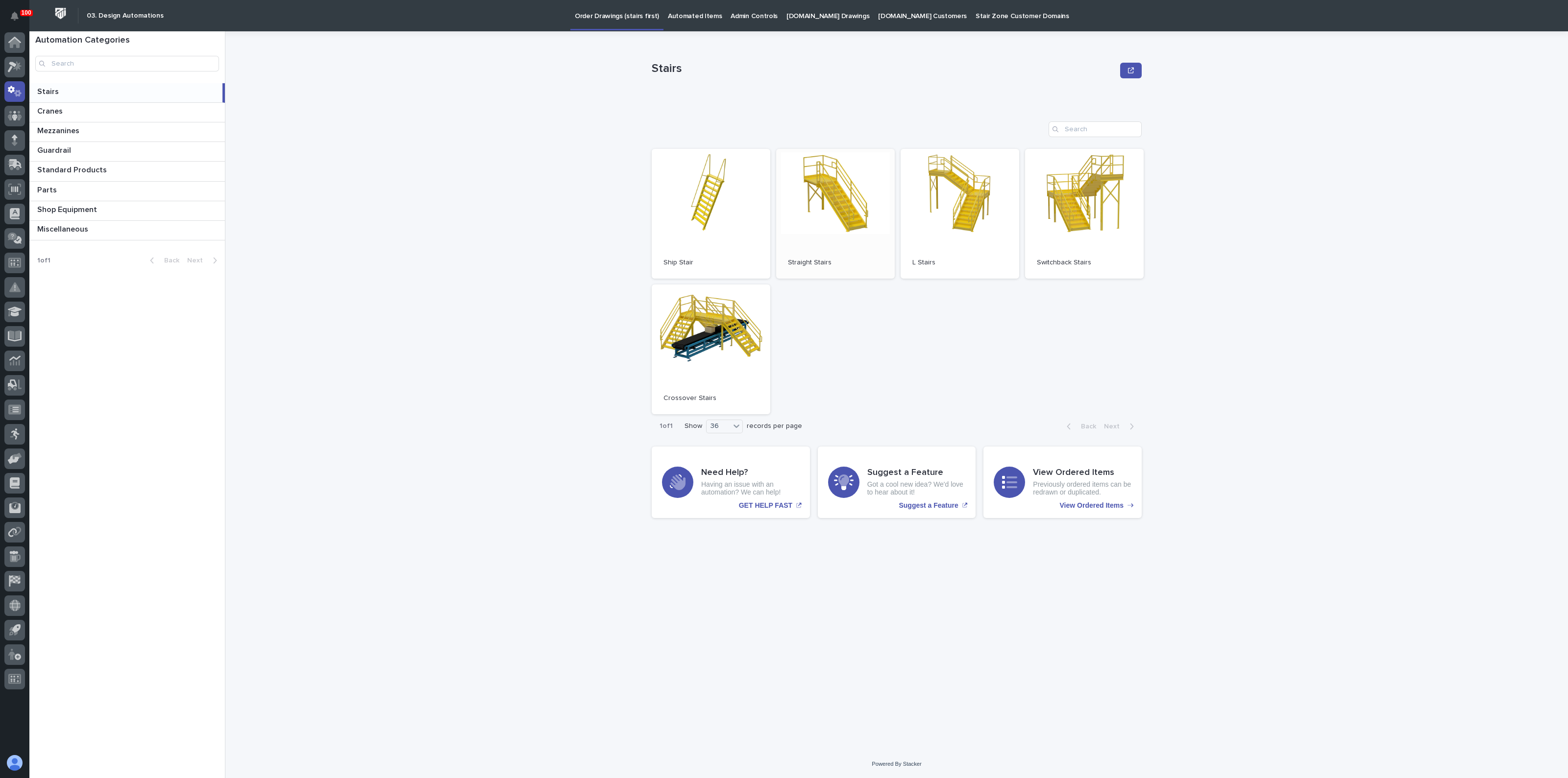
click at [821, 198] on link "Open" at bounding box center [835, 214] width 118 height 130
click at [761, 203] on link "Open" at bounding box center [711, 214] width 118 height 130
drag, startPoint x: 556, startPoint y: 240, endPoint x: 289, endPoint y: 34, distance: 337.2
click at [556, 240] on div "Stairs Stairs Sorry, there was an error saving your record. Please try again. P…" at bounding box center [903, 405] width 1331 height 747
click at [59, 116] on p "Cranes" at bounding box center [51, 110] width 27 height 11
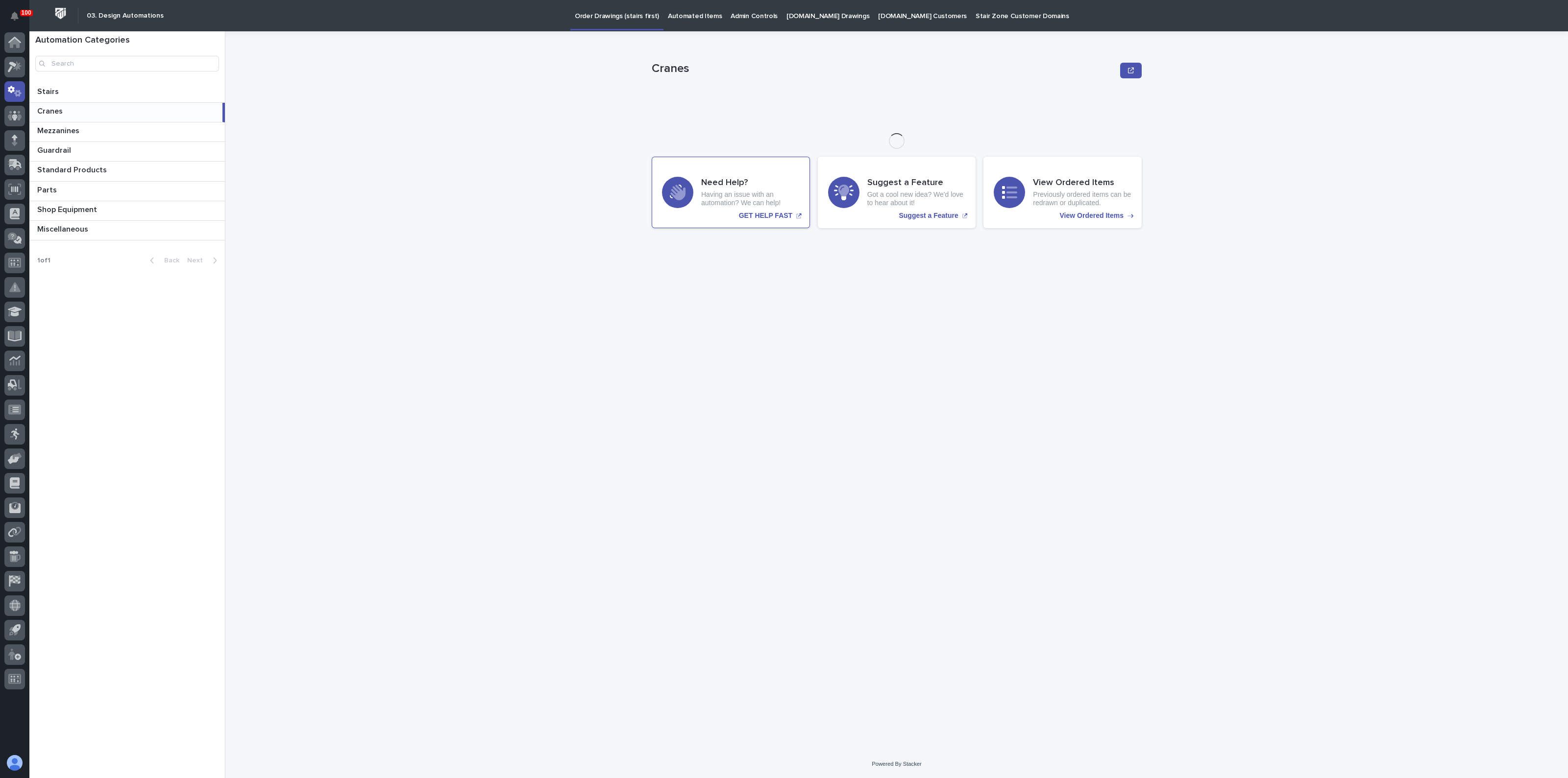
click at [701, 207] on p "Having an issue with an automation? We can help!" at bounding box center [750, 198] width 99 height 17
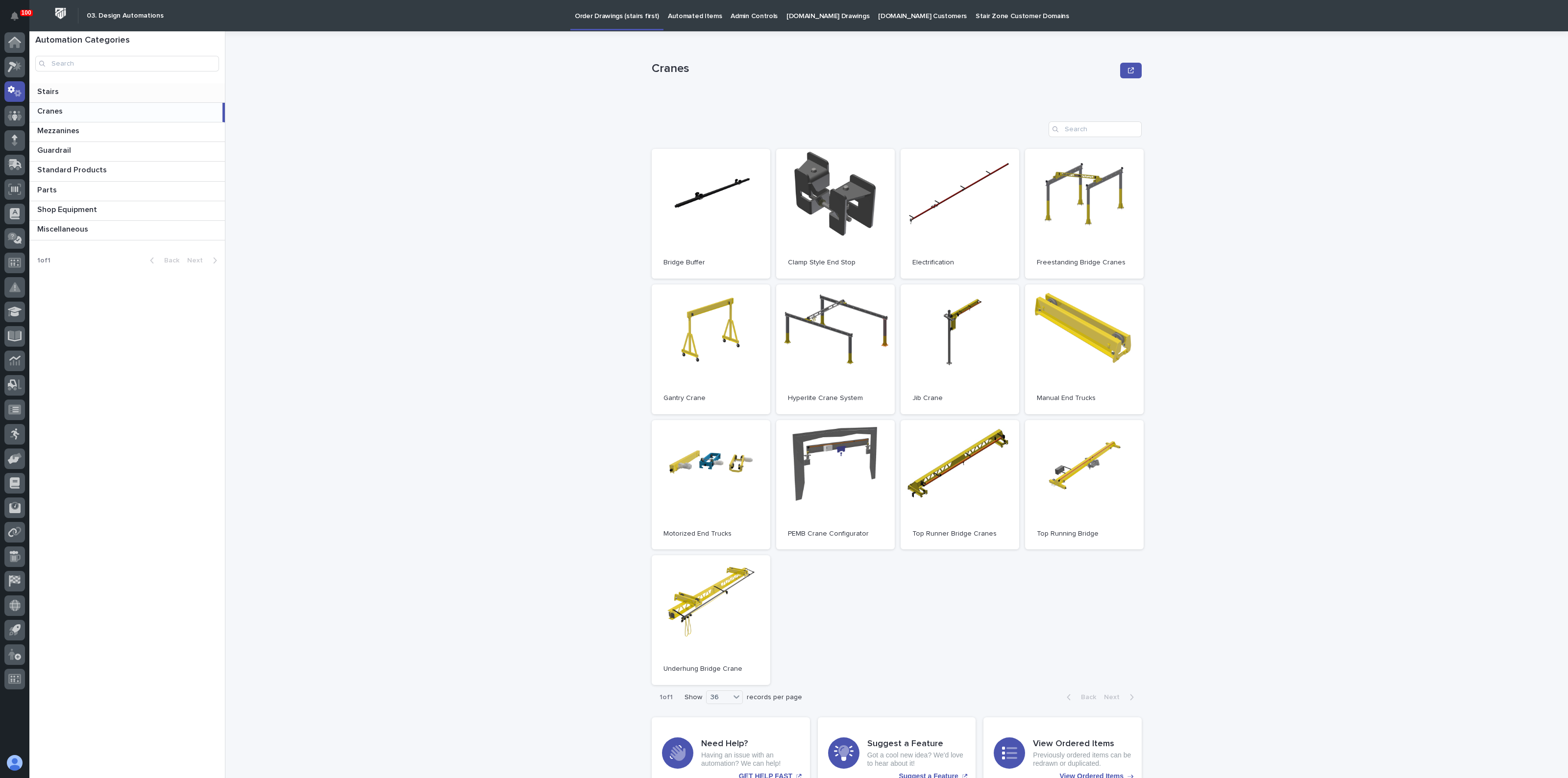
click at [55, 98] on div "Stairs Stairs" at bounding box center [127, 92] width 196 height 19
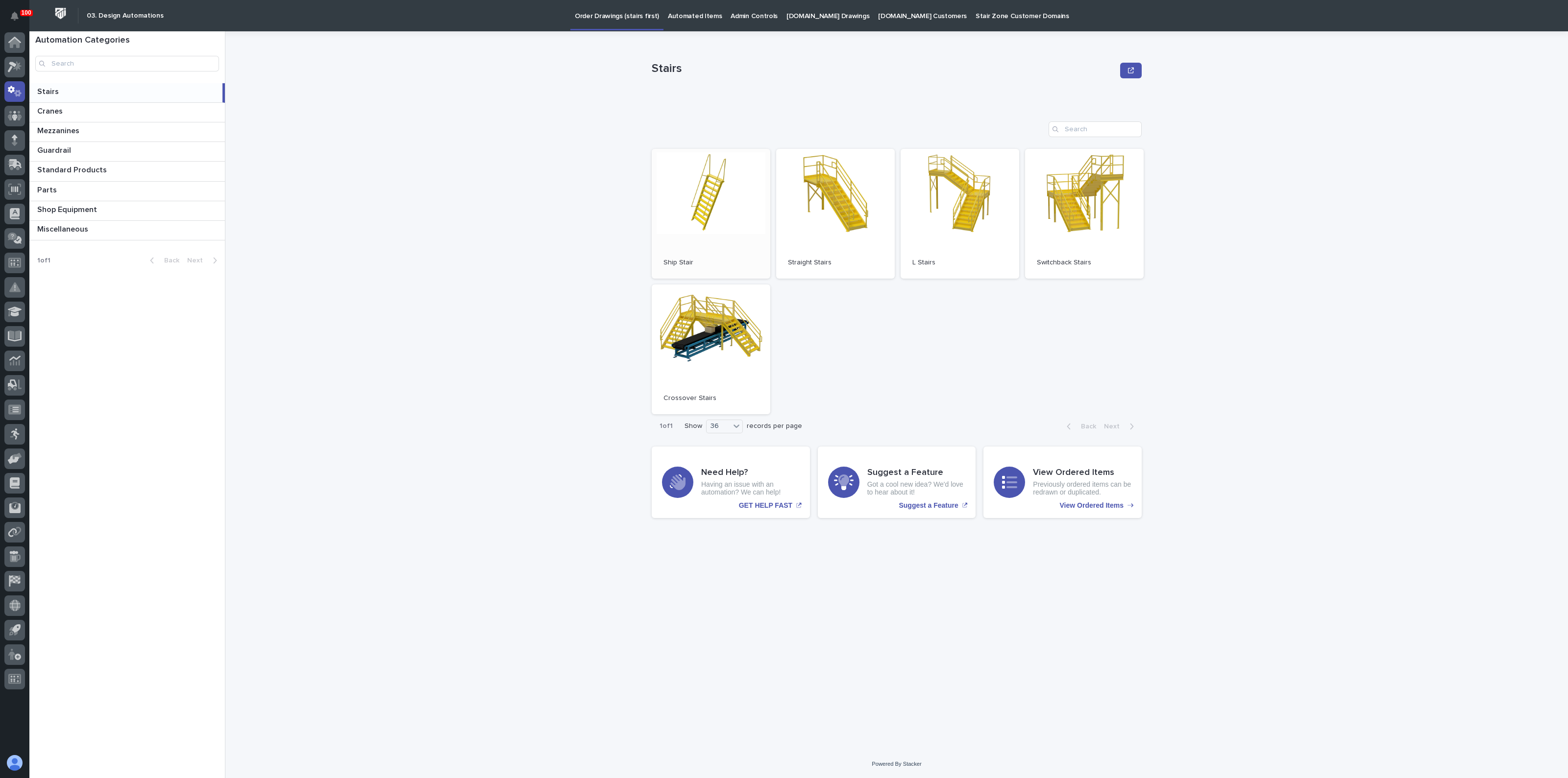
click at [730, 211] on link "Open" at bounding box center [711, 214] width 118 height 130
click at [64, 148] on p "Guardrail" at bounding box center [55, 149] width 36 height 11
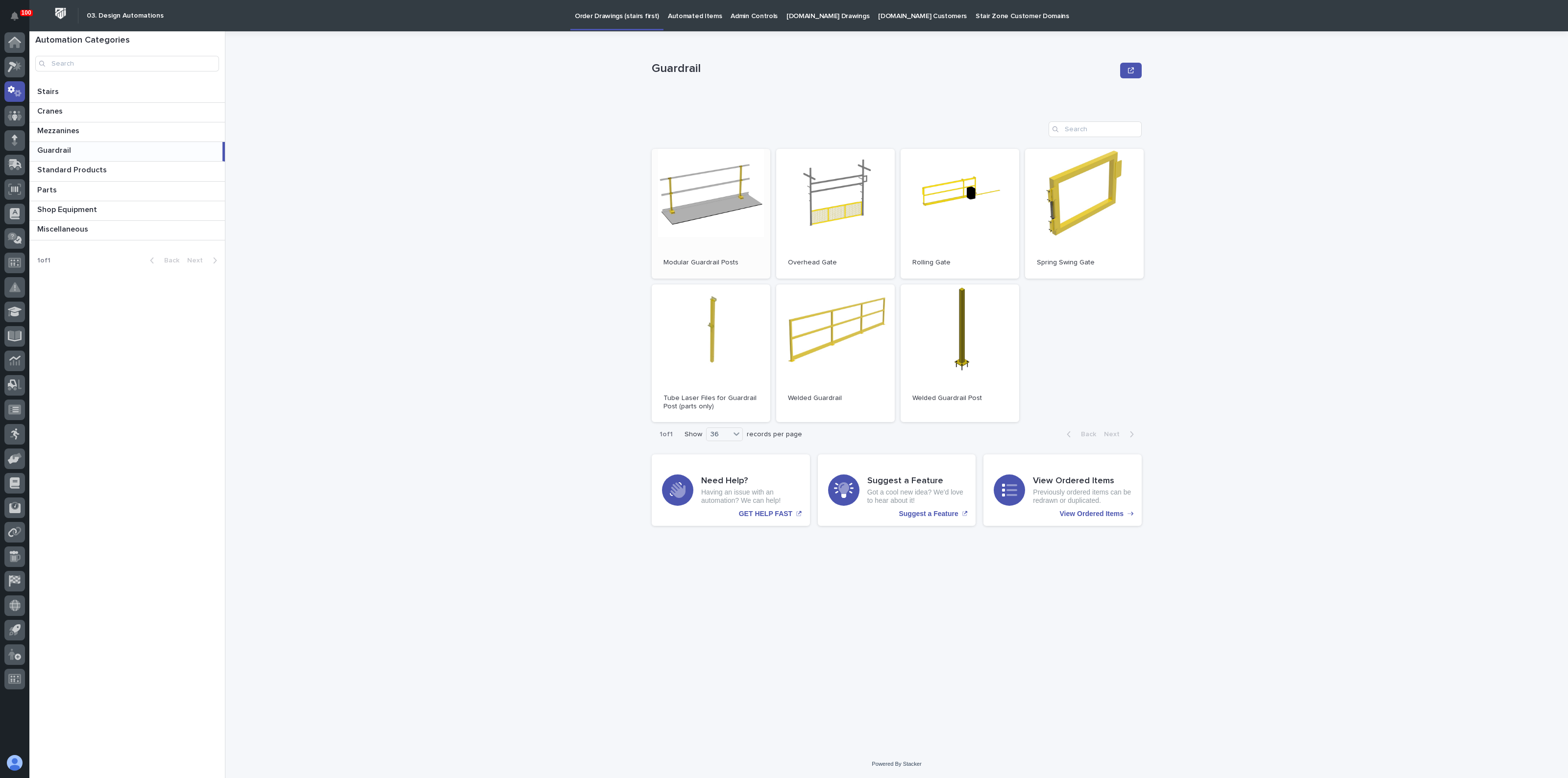
click at [724, 233] on link "Open" at bounding box center [711, 214] width 118 height 130
click at [66, 109] on p at bounding box center [129, 111] width 183 height 9
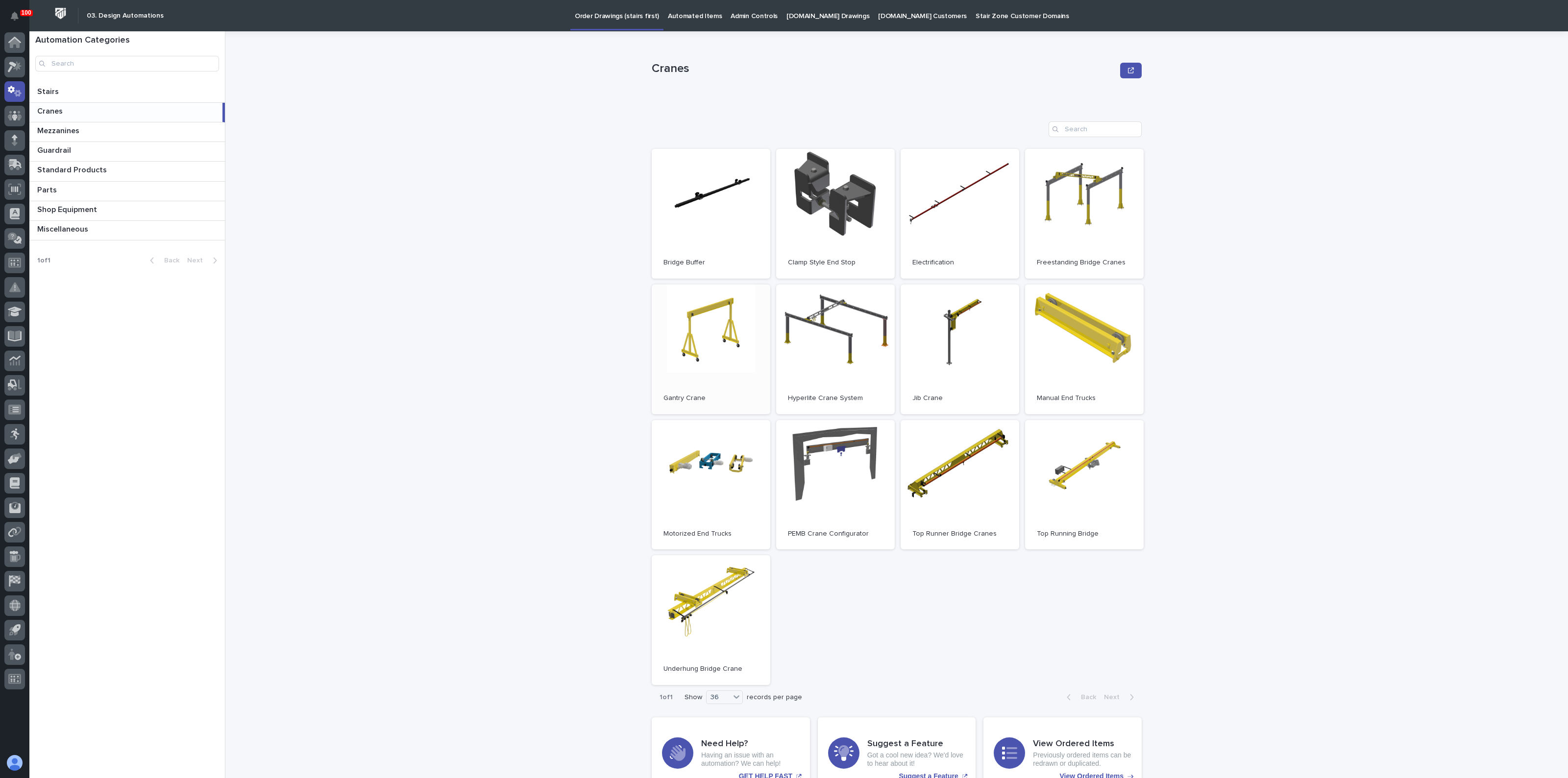
click at [728, 342] on link "Open" at bounding box center [711, 349] width 118 height 130
